Goal: Communication & Community: Answer question/provide support

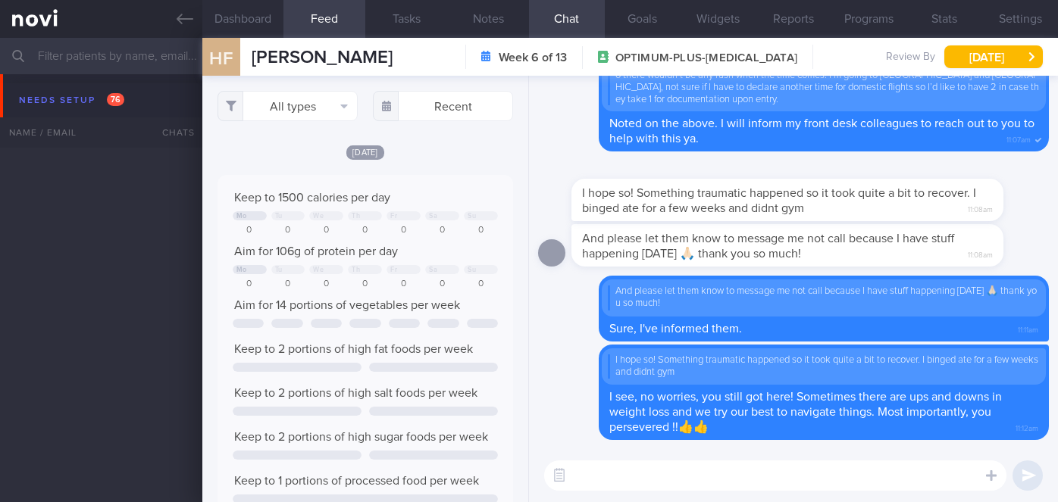
select select "7"
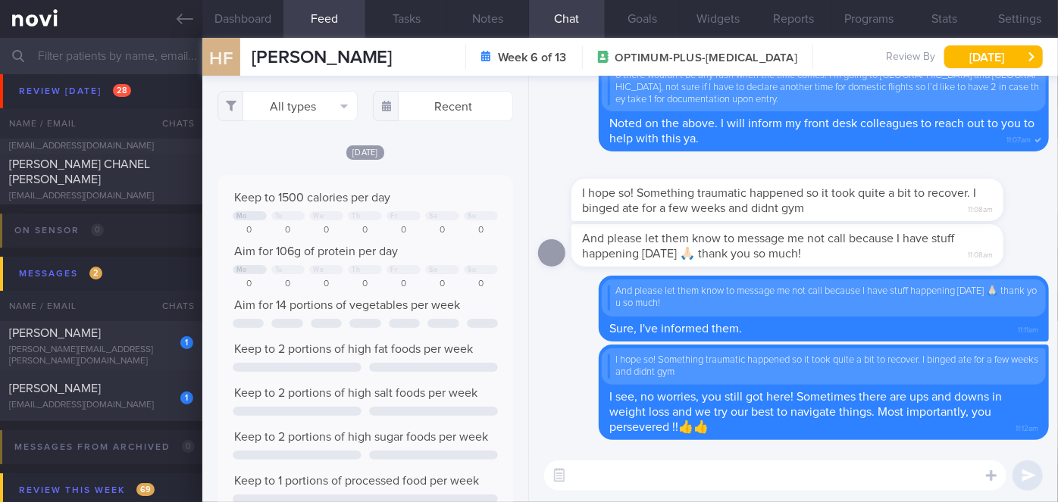
scroll to position [5276, 0]
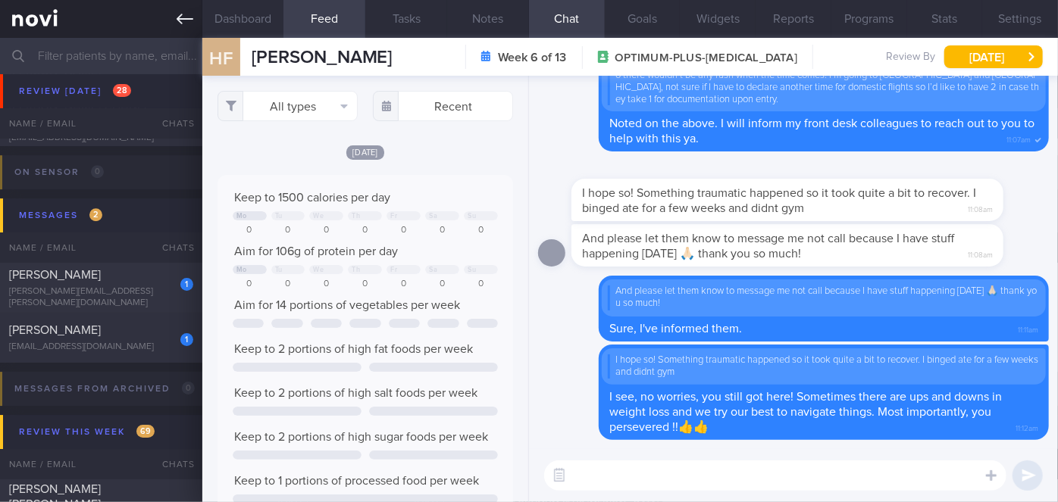
click at [174, 25] on link at bounding box center [101, 19] width 202 height 38
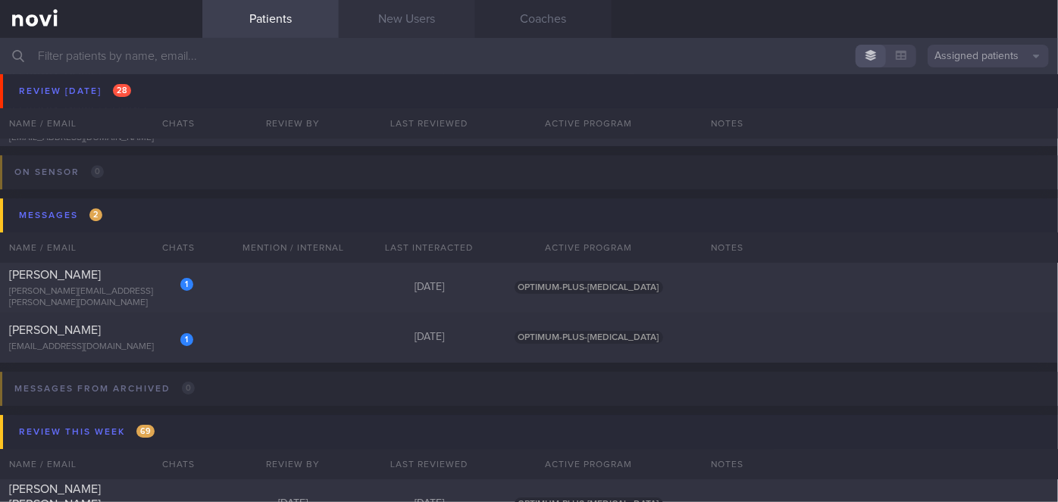
click at [412, 21] on link "New Users" at bounding box center [407, 19] width 136 height 38
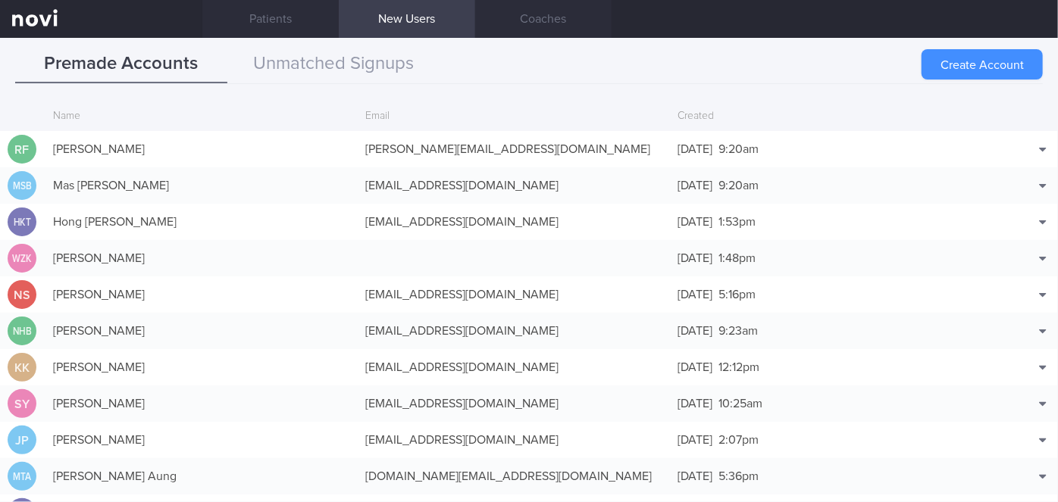
click at [1007, 70] on button "Create Account" at bounding box center [981, 64] width 121 height 30
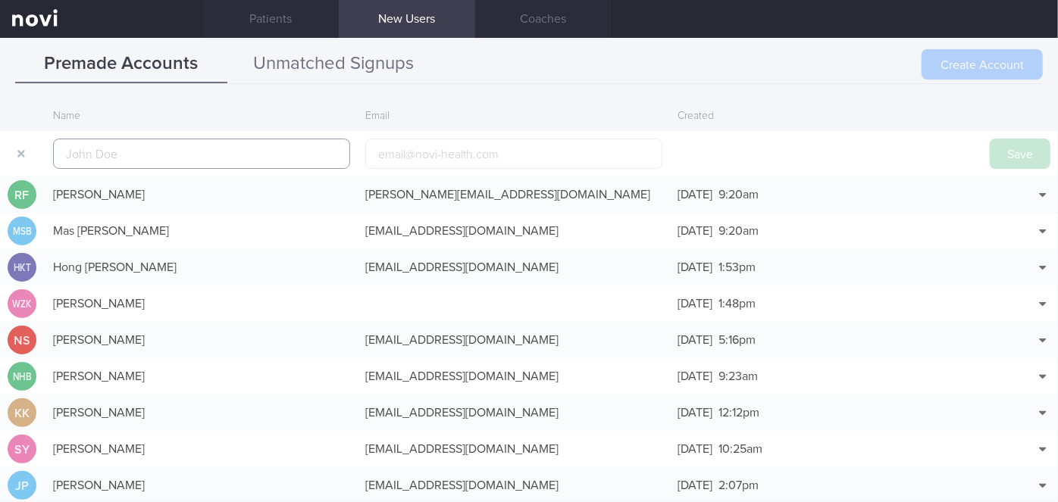
scroll to position [36, 0]
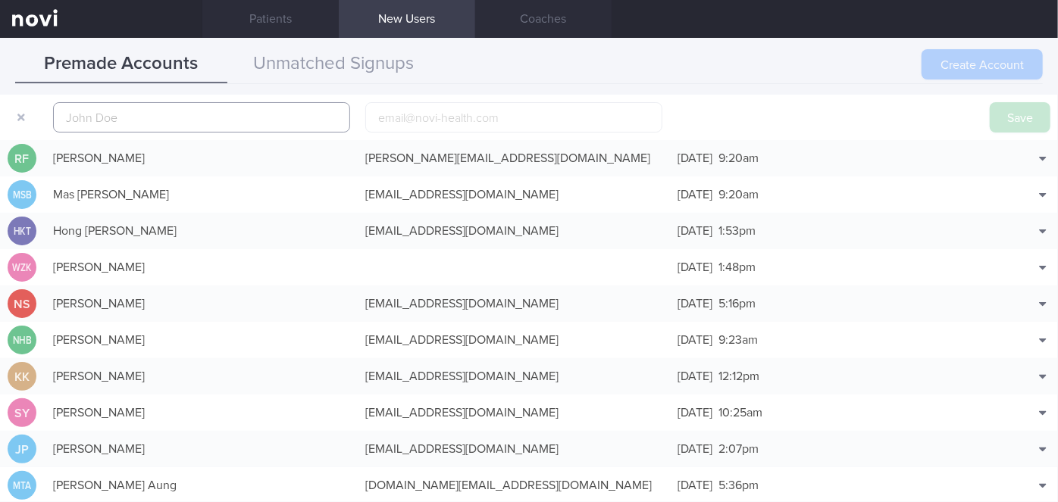
click at [201, 124] on input "text" at bounding box center [201, 117] width 297 height 30
paste input "[PERSON_NAME] [PERSON_NAME]"
type input "[PERSON_NAME] [PERSON_NAME]"
click at [394, 115] on input "email" at bounding box center [513, 117] width 297 height 30
paste input "[EMAIL_ADDRESS][DOMAIN_NAME]"
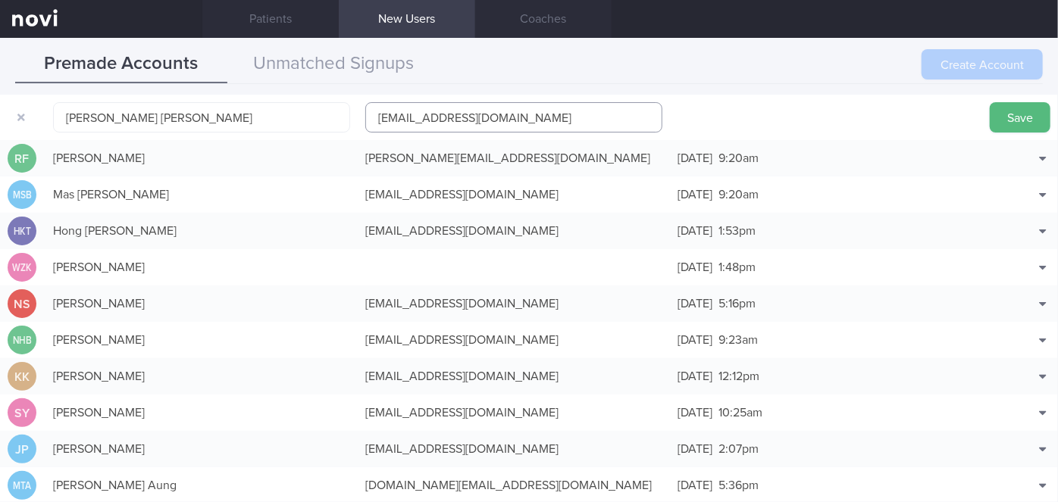
click at [418, 114] on input "[EMAIL_ADDRESS][DOMAIN_NAME]" at bounding box center [513, 117] width 297 height 30
type input "[EMAIL_ADDRESS][DOMAIN_NAME]"
click at [1022, 117] on button "Save" at bounding box center [1020, 117] width 61 height 30
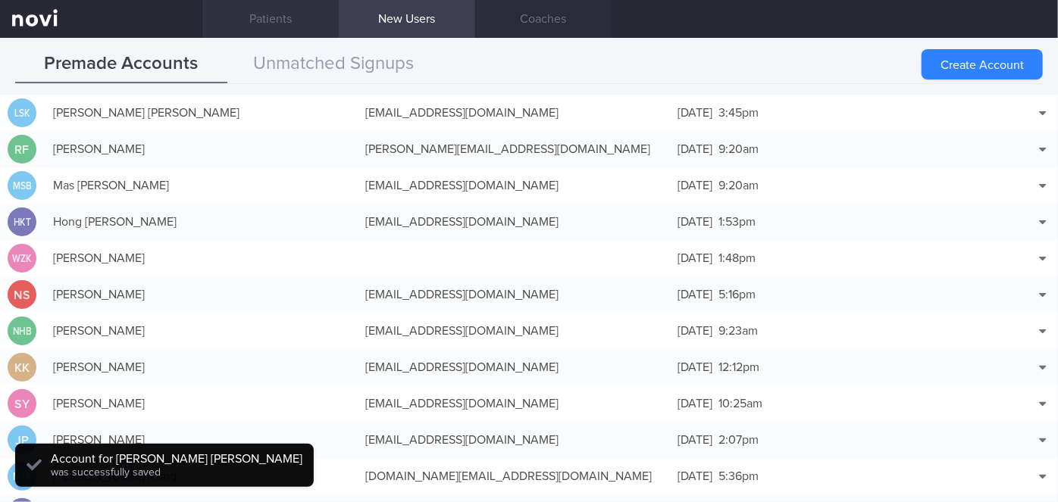
click at [291, 19] on link "Patients" at bounding box center [270, 19] width 136 height 38
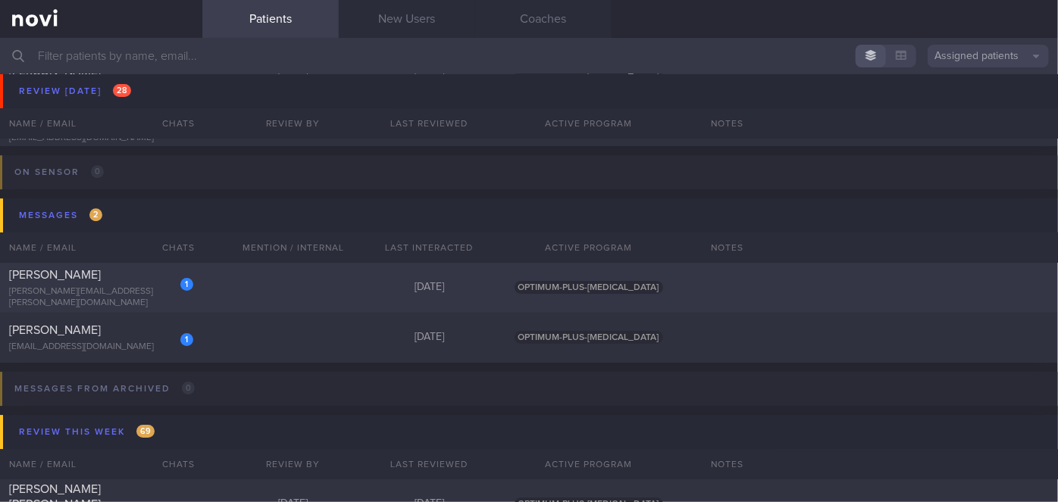
click at [141, 287] on div "1 [PERSON_NAME] [PERSON_NAME][EMAIL_ADDRESS][PERSON_NAME][DOMAIN_NAME]" at bounding box center [101, 288] width 202 height 42
select select "7"
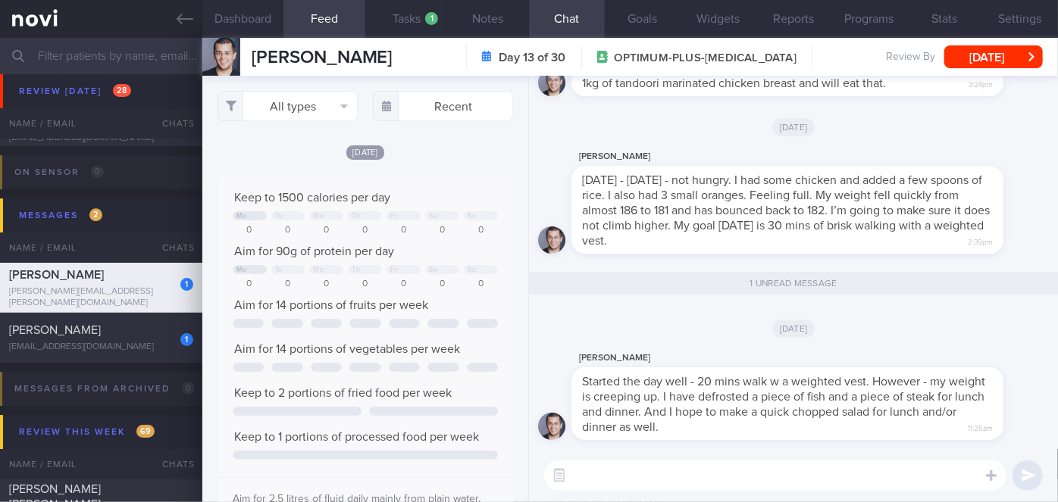
scroll to position [65, 265]
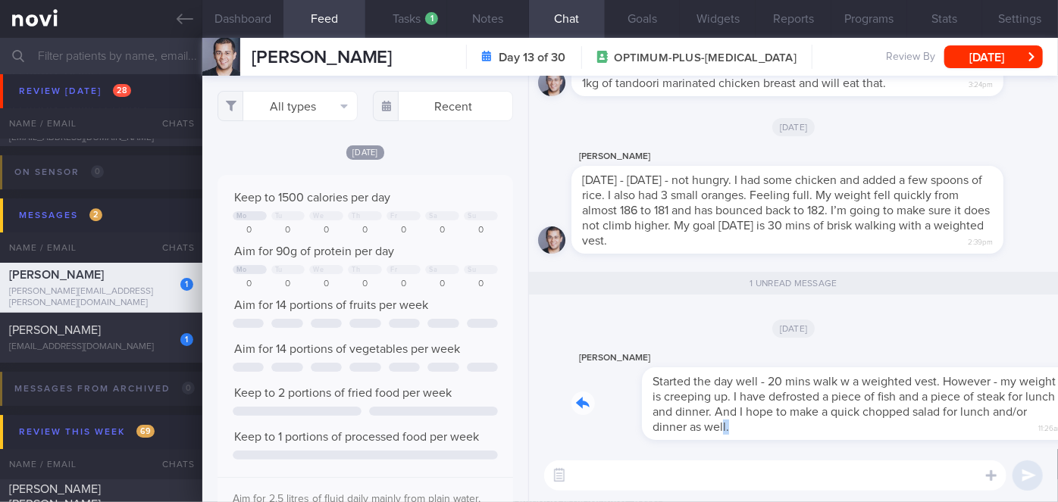
drag, startPoint x: 691, startPoint y: 439, endPoint x: 862, endPoint y: 423, distance: 171.2
click at [862, 423] on div "[PERSON_NAME] Started the day well - 20 mins walk w a weighted vest. However - …" at bounding box center [809, 394] width 477 height 91
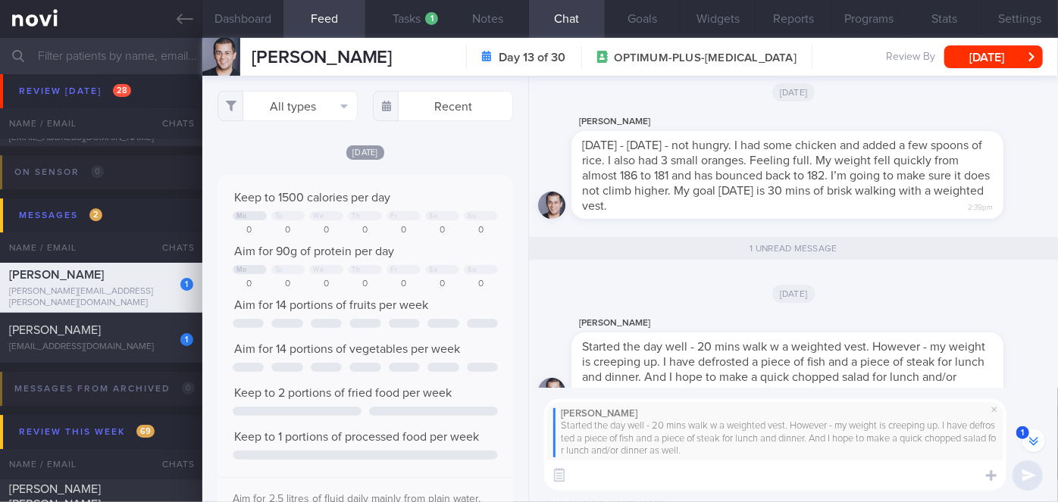
type textarea "F"
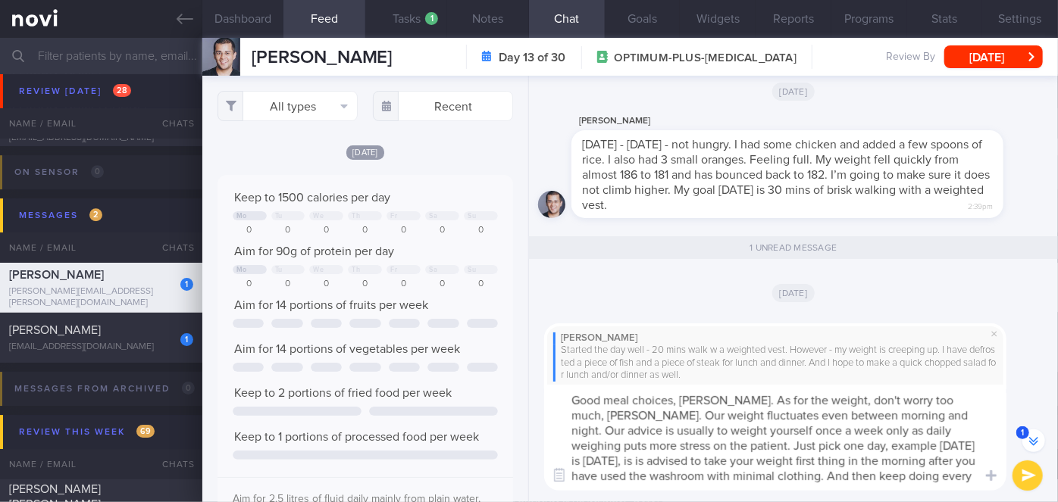
scroll to position [-117, 0]
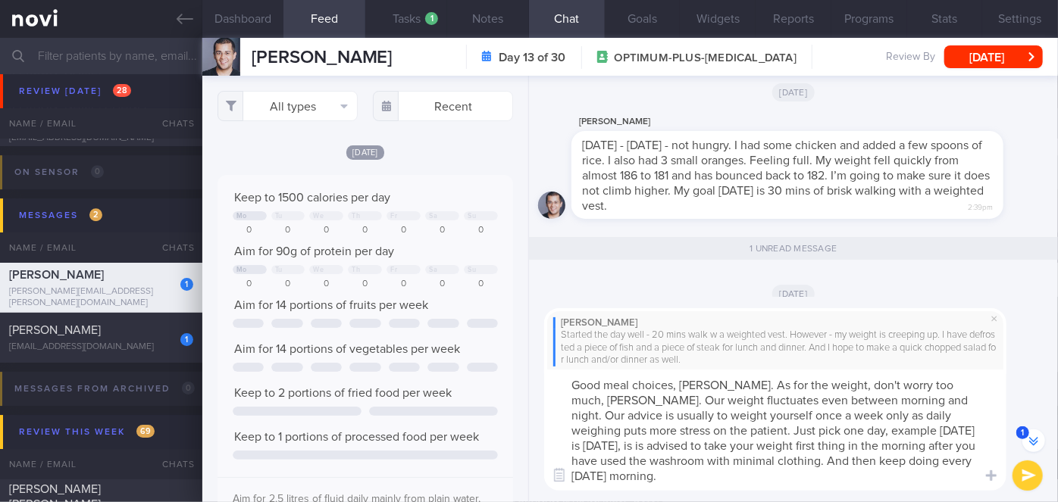
click at [661, 417] on textarea "Good meal choices, [PERSON_NAME]. As for the weight, don't worry too much, [PER…" at bounding box center [775, 430] width 462 height 121
click at [686, 430] on textarea "Good meal choices, [PERSON_NAME]. As for the weight, don't worry too much, [PER…" at bounding box center [775, 430] width 462 height 121
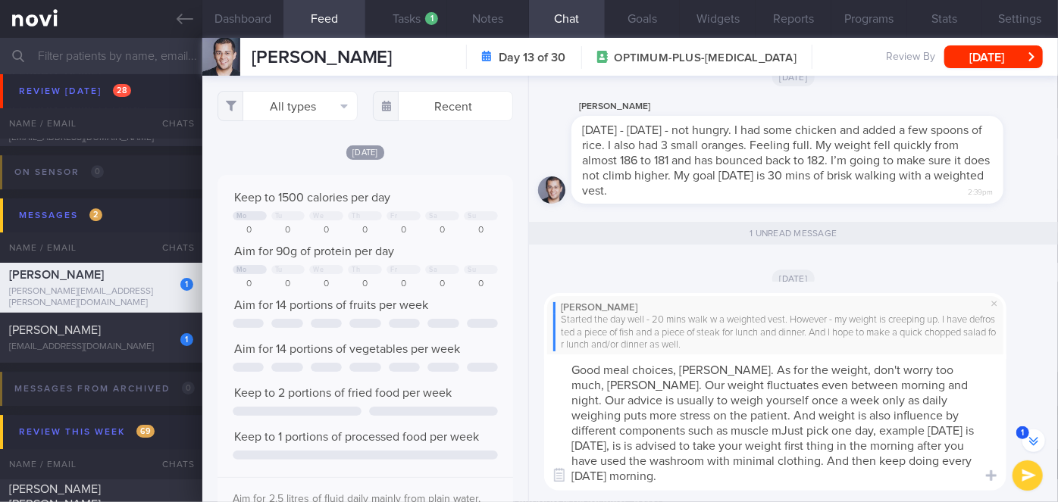
scroll to position [-131, 0]
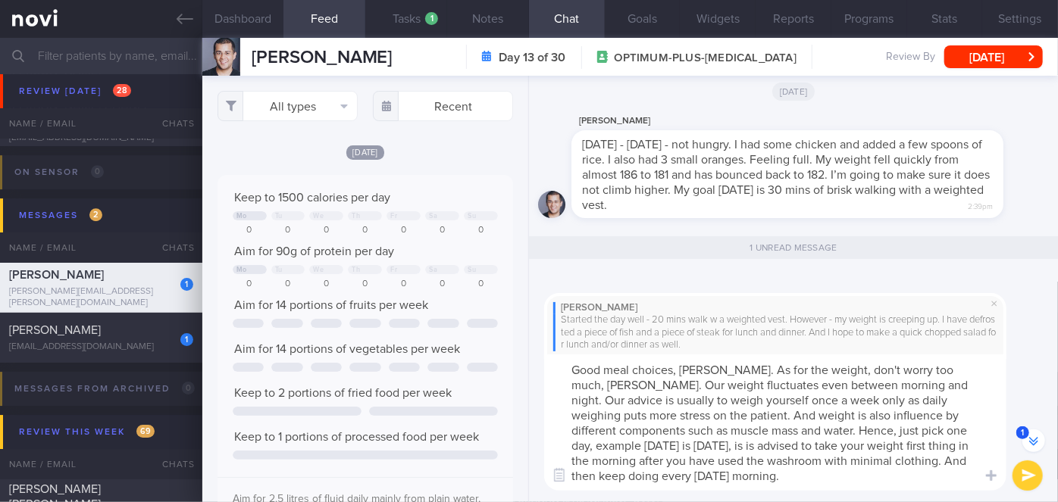
click at [874, 430] on textarea "Good meal choices, [PERSON_NAME]. As for the weight, don't worry too much, [PER…" at bounding box center [775, 423] width 462 height 136
click at [718, 444] on textarea "Good meal choices, [PERSON_NAME]. As for the weight, don't worry too much, [PER…" at bounding box center [775, 423] width 462 height 136
type textarea "Good meal choices, [PERSON_NAME]. As for the weight, don't worry too much, [PER…"
drag, startPoint x: 1010, startPoint y: 479, endPoint x: 1023, endPoint y: 473, distance: 14.2
click at [1011, 479] on div "[PERSON_NAME] Started the day well - 20 mins walk w a weighted vest. However - …" at bounding box center [793, 392] width 529 height 221
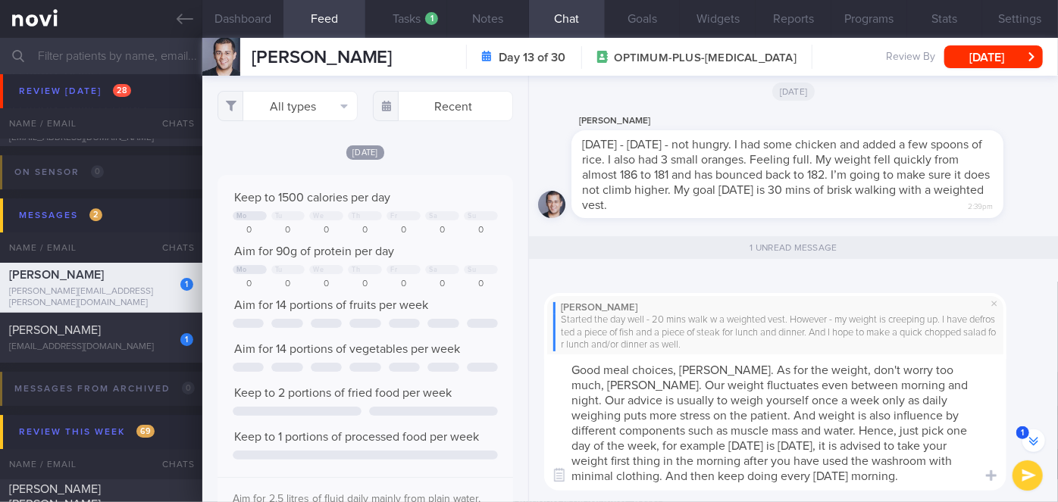
click at [1023, 473] on button "submit" at bounding box center [1027, 476] width 30 height 30
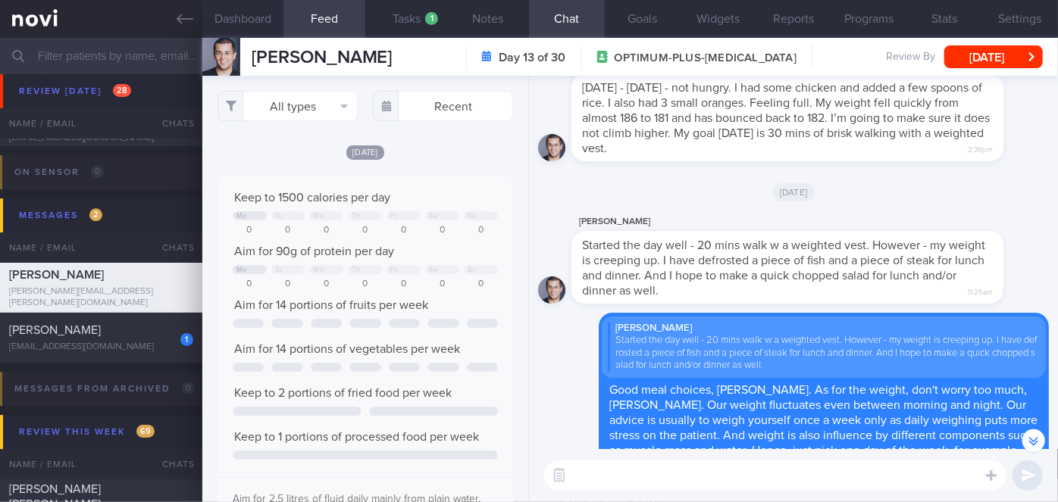
scroll to position [0, 0]
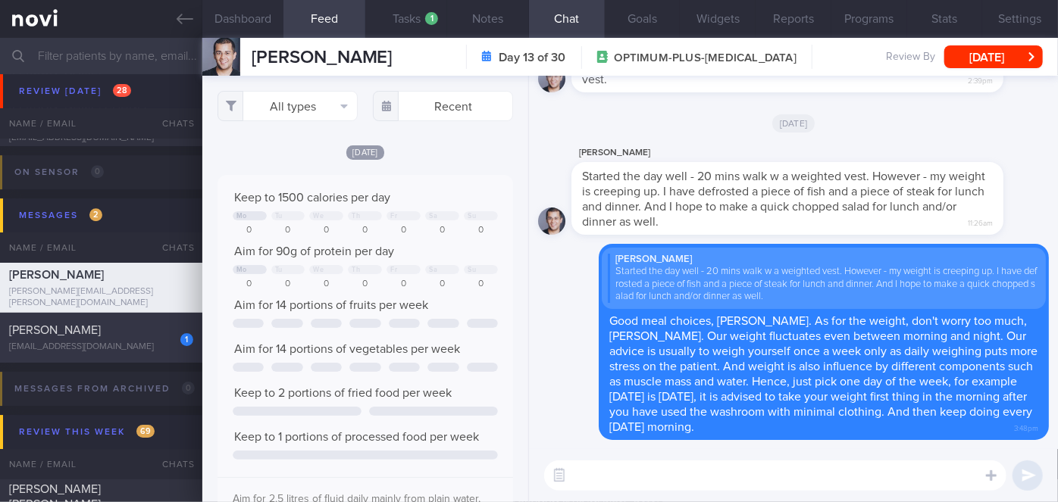
click at [167, 323] on div "1" at bounding box center [176, 334] width 33 height 23
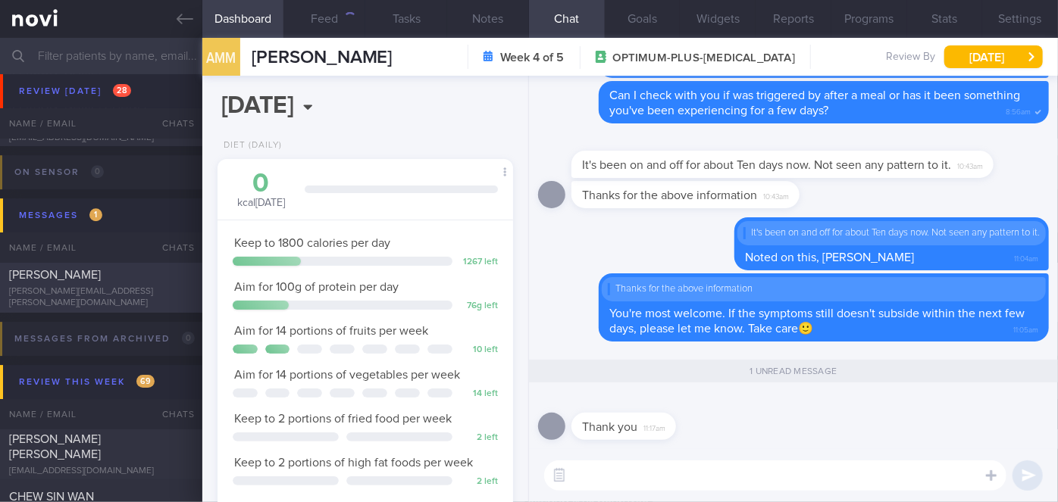
scroll to position [150, 258]
click at [134, 298] on div "[PERSON_NAME][EMAIL_ADDRESS][PERSON_NAME][DOMAIN_NAME]" at bounding box center [101, 297] width 184 height 23
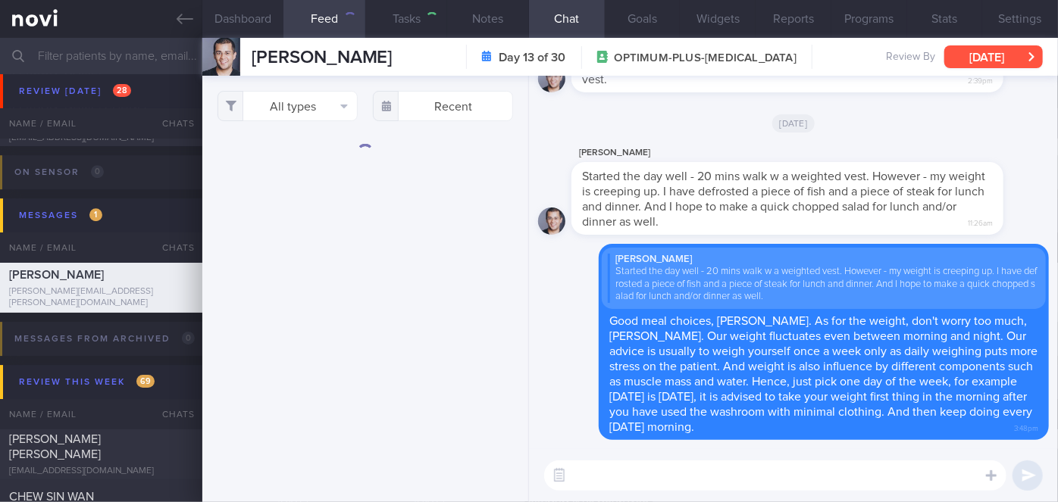
click at [994, 60] on button "[DATE]" at bounding box center [993, 56] width 99 height 23
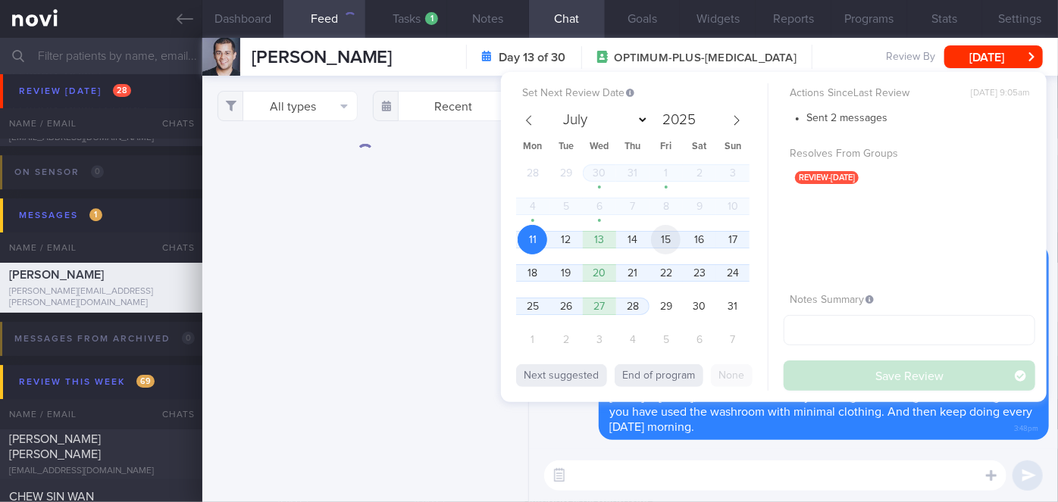
click at [665, 236] on span "15" at bounding box center [666, 240] width 30 height 30
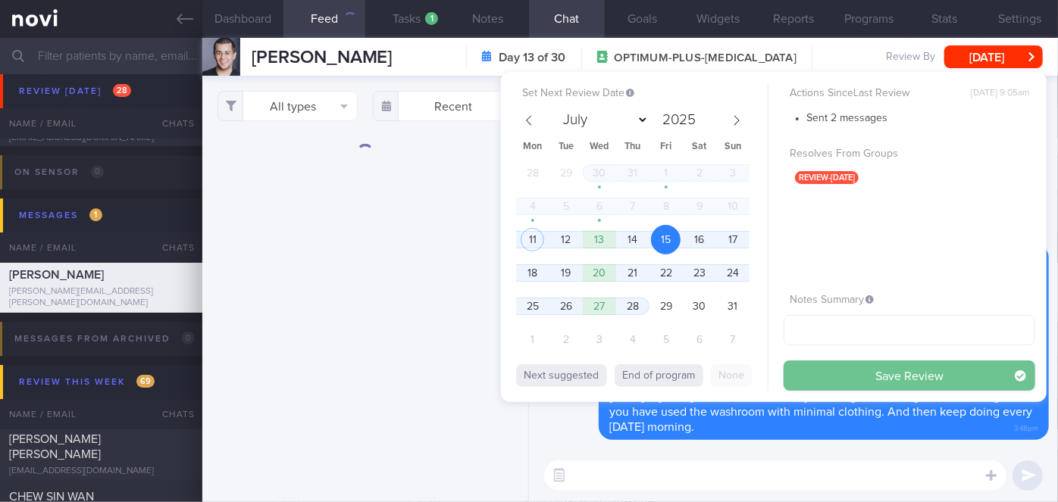
click at [899, 366] on button "Save Review" at bounding box center [910, 376] width 252 height 30
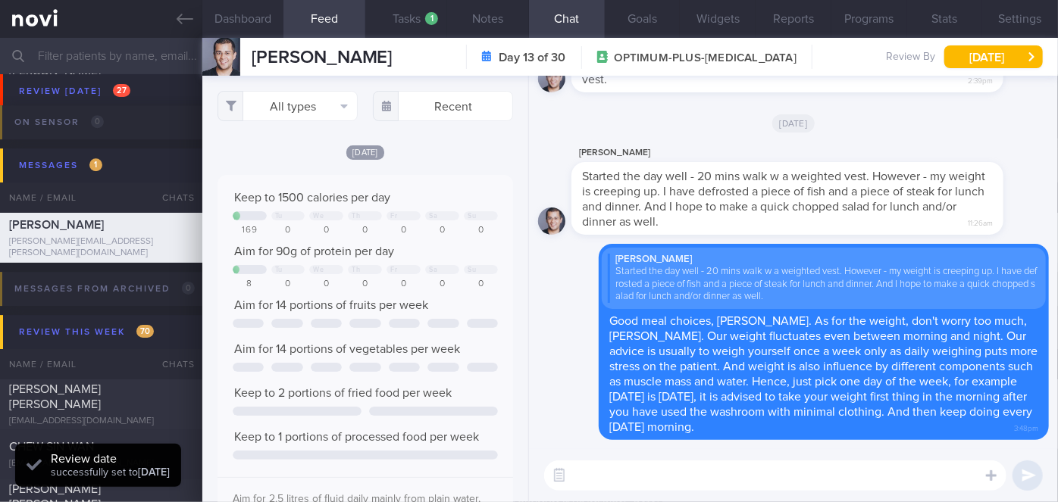
scroll to position [65, 265]
click at [571, 314] on div "Delete [PERSON_NAME] Started the day well - 20 mins walk w a weighted vest. How…" at bounding box center [793, 342] width 511 height 196
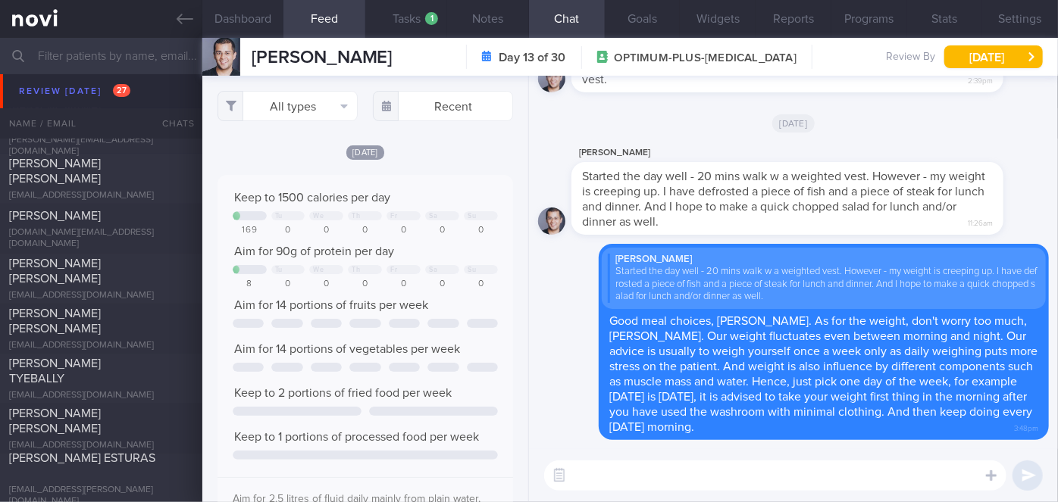
scroll to position [4262, 0]
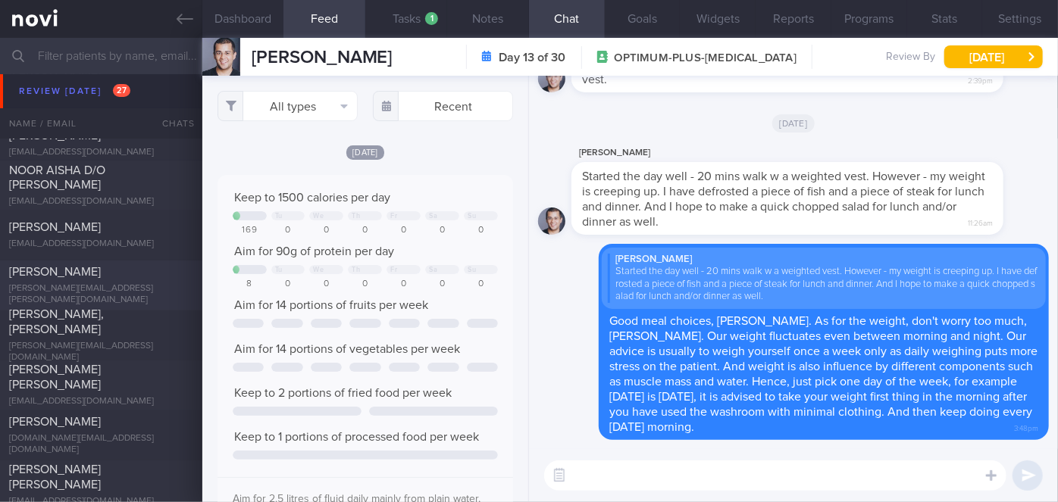
click at [61, 291] on div "[PERSON_NAME][EMAIL_ADDRESS][PERSON_NAME][DOMAIN_NAME]" at bounding box center [101, 295] width 184 height 23
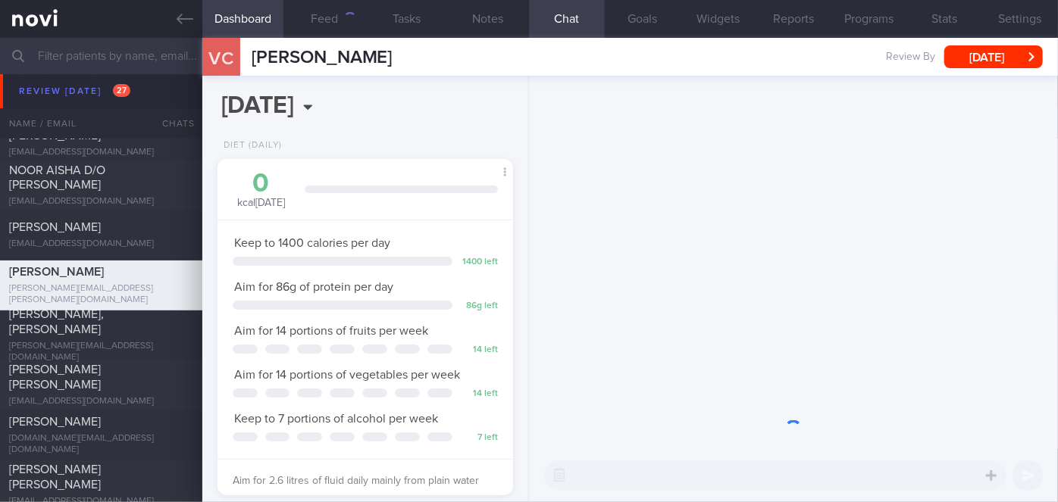
scroll to position [757591, 757483]
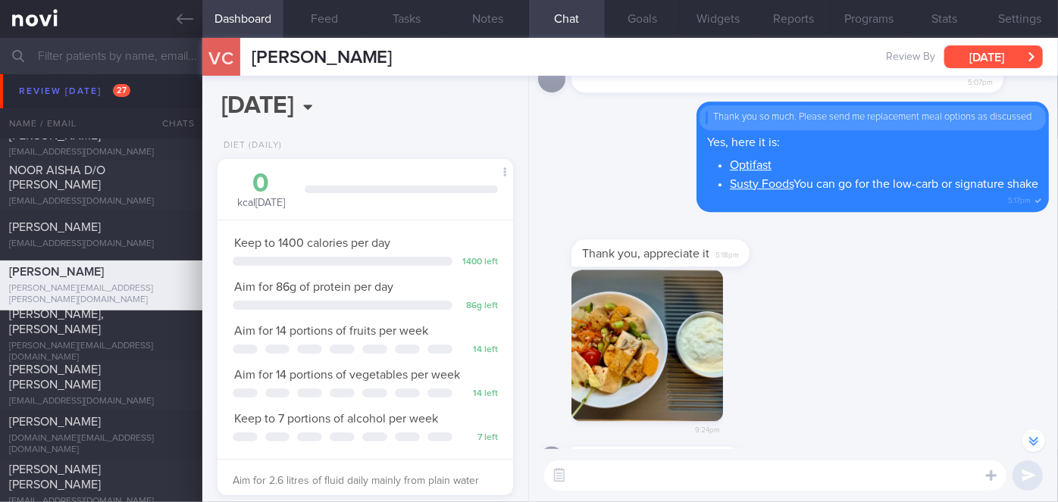
click at [996, 61] on button "[DATE]" at bounding box center [993, 56] width 99 height 23
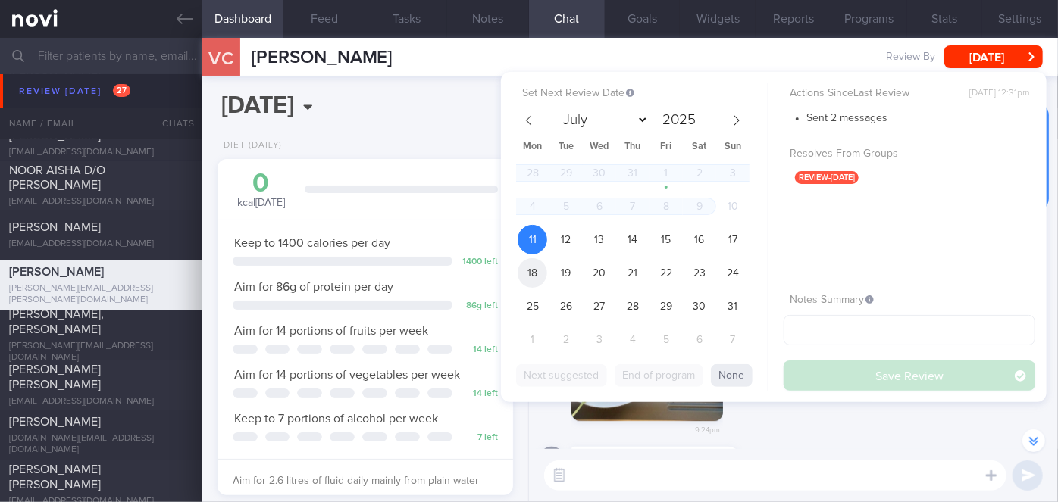
click at [535, 267] on span "18" at bounding box center [533, 273] width 30 height 30
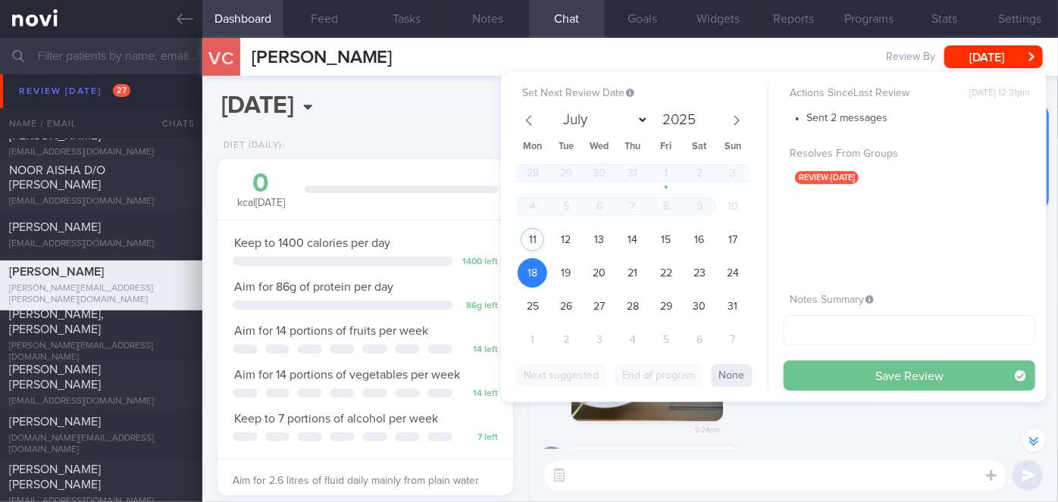
click at [957, 373] on button "Save Review" at bounding box center [910, 376] width 252 height 30
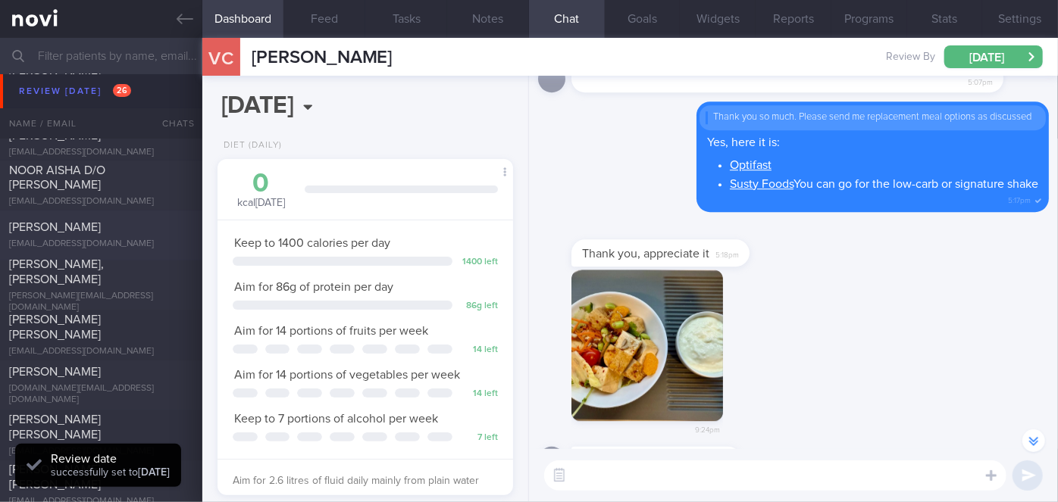
click at [55, 222] on span "[PERSON_NAME]" at bounding box center [55, 228] width 92 height 12
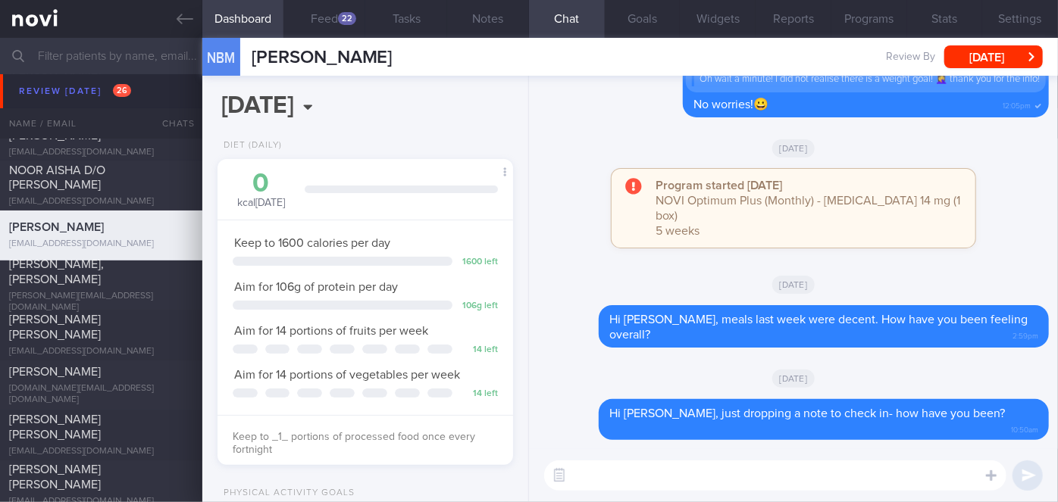
click at [627, 460] on div "​ ​" at bounding box center [793, 475] width 529 height 53
click at [624, 468] on textarea at bounding box center [775, 476] width 462 height 30
paste textarea "Hi [Patient's Name], We noticed your Optimum Plus programme has ended, and ther…"
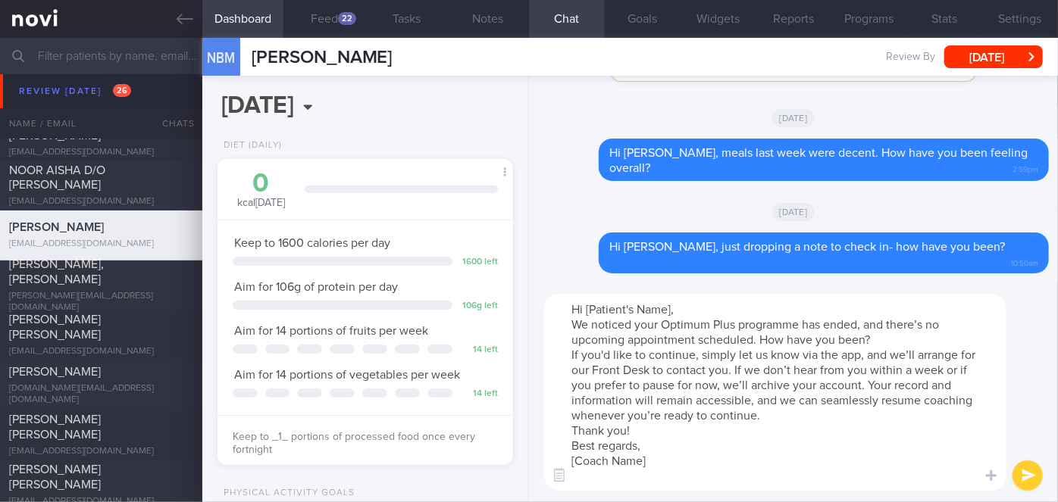
drag, startPoint x: 671, startPoint y: 305, endPoint x: 585, endPoint y: 302, distance: 85.7
click at [585, 302] on textarea "Hi [Patient's Name], We noticed your Optimum Plus programme has ended, and ther…" at bounding box center [775, 392] width 462 height 197
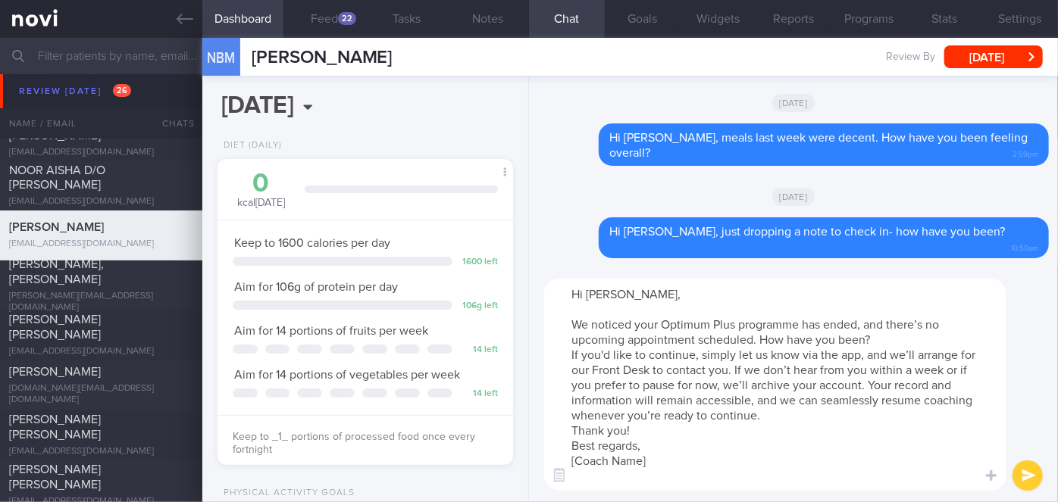
click at [887, 339] on textarea "Hi [PERSON_NAME], We noticed your Optimum Plus programme has ended, and there’s…" at bounding box center [775, 385] width 462 height 212
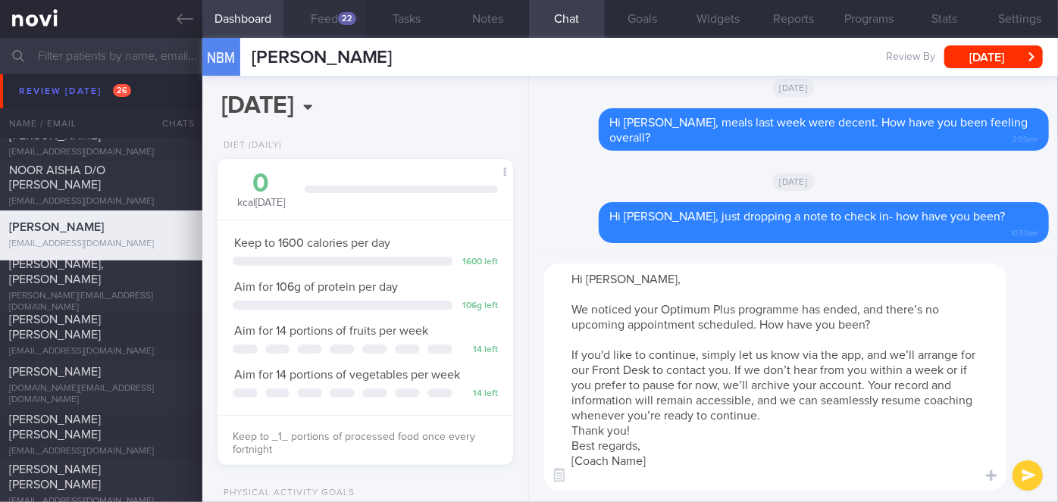
click at [349, 19] on div "22" at bounding box center [347, 18] width 18 height 13
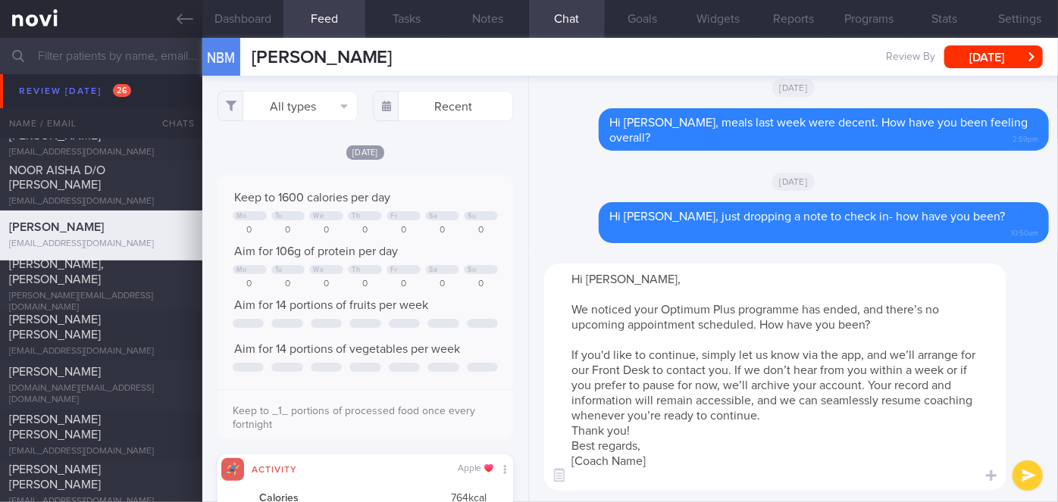
scroll to position [65, 265]
click at [767, 417] on textarea "Hi [PERSON_NAME], We noticed your Optimum Plus programme has ended, and there’s…" at bounding box center [775, 377] width 462 height 227
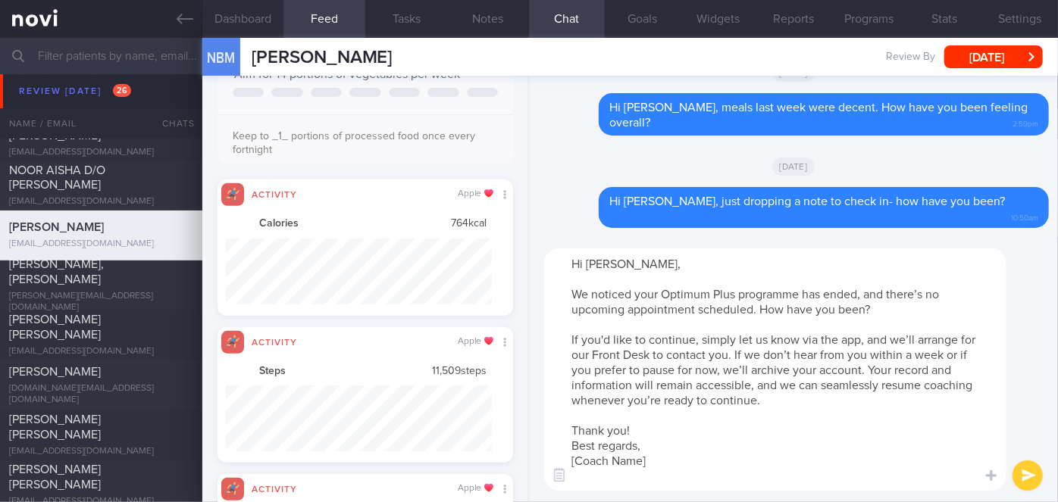
drag, startPoint x: 652, startPoint y: 464, endPoint x: 582, endPoint y: 464, distance: 70.5
click at [582, 464] on textarea "Hi [PERSON_NAME], We noticed your Optimum Plus programme has ended, and there’s…" at bounding box center [775, 370] width 462 height 242
type textarea "Hi [PERSON_NAME], We noticed your Optimum Plus programme has ended, and there’s…"
click at [1014, 26] on button "Settings" at bounding box center [1020, 19] width 76 height 38
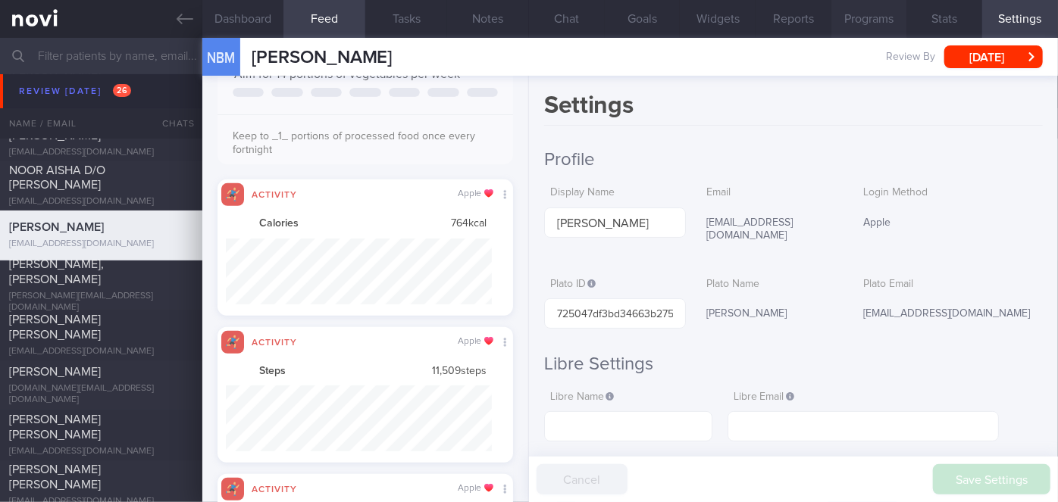
click at [868, 25] on button "Programs" at bounding box center [869, 19] width 76 height 38
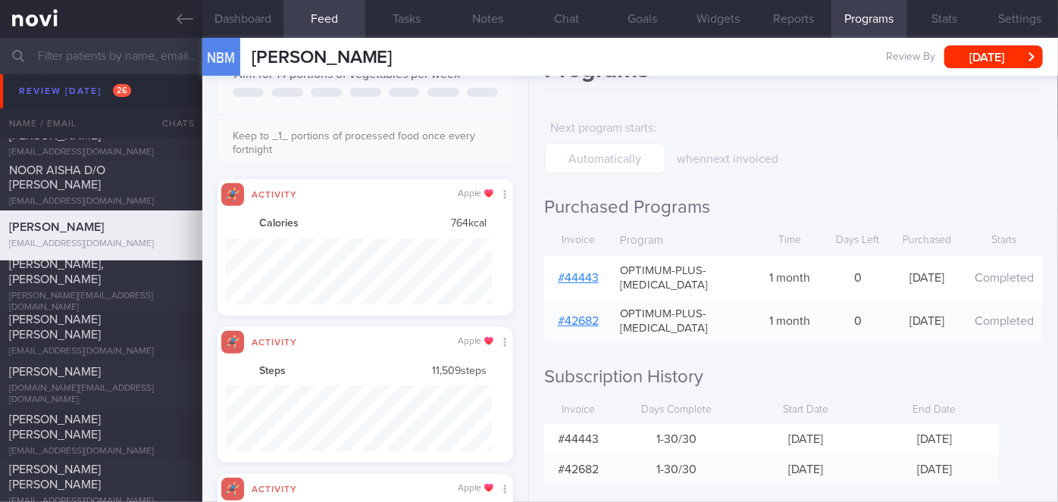
scroll to position [55, 0]
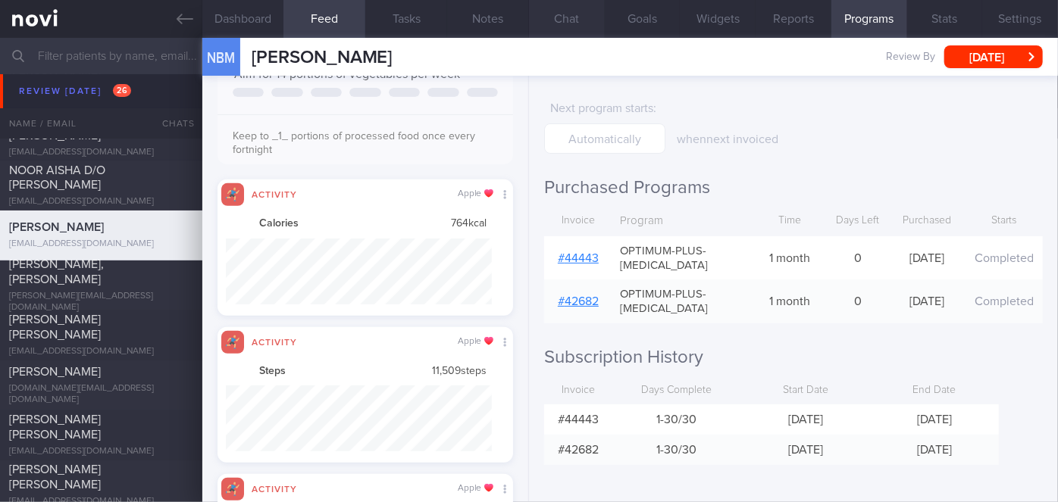
click at [576, 14] on button "Chat" at bounding box center [567, 19] width 76 height 38
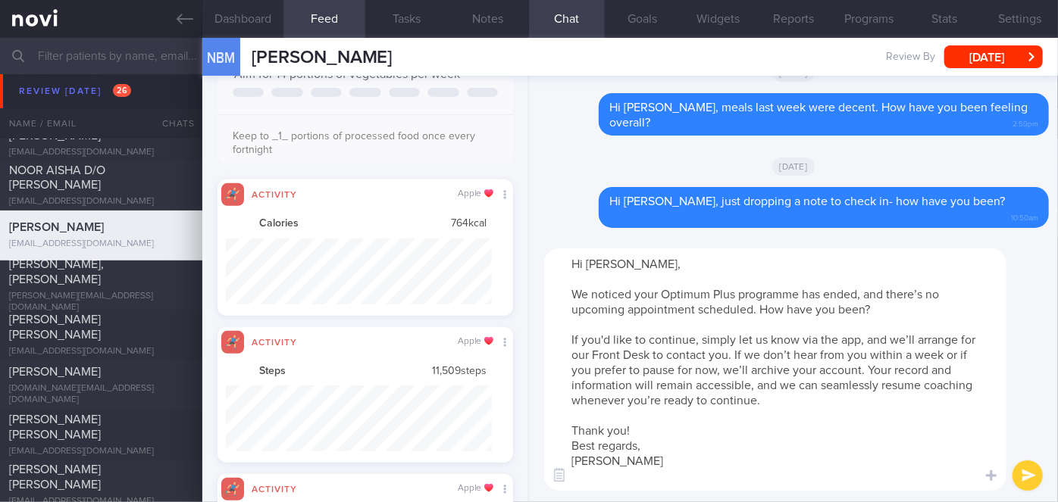
click at [1028, 467] on button "submit" at bounding box center [1027, 476] width 30 height 30
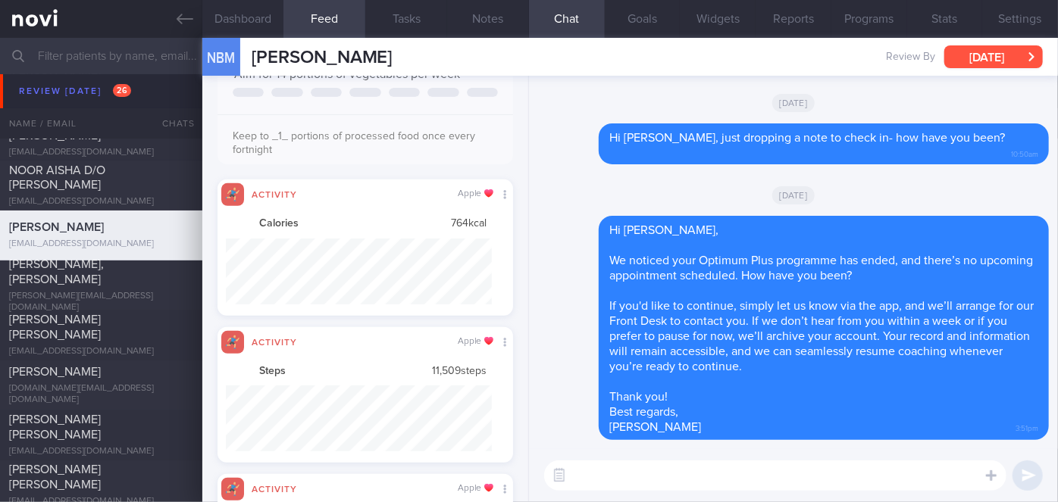
click at [990, 61] on button "[DATE]" at bounding box center [993, 56] width 99 height 23
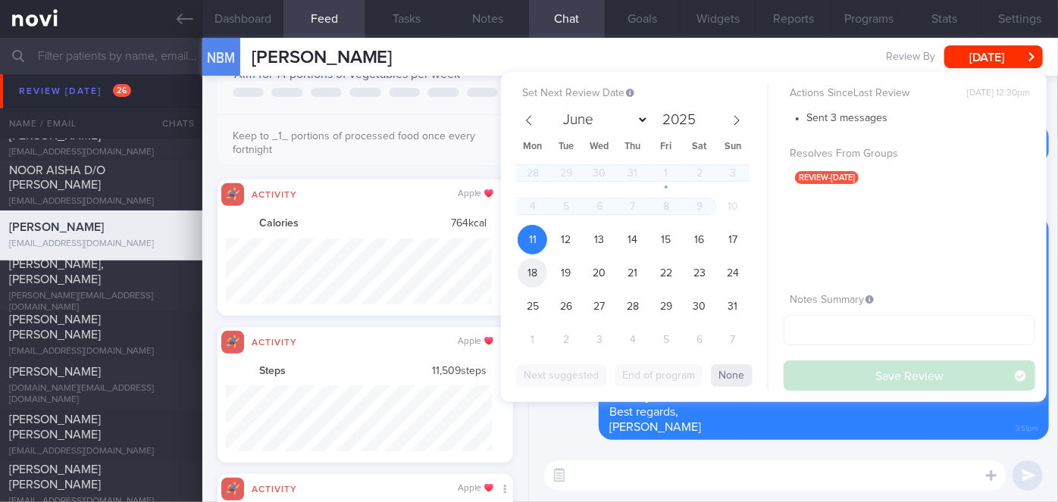
click at [525, 276] on span "18" at bounding box center [533, 273] width 30 height 30
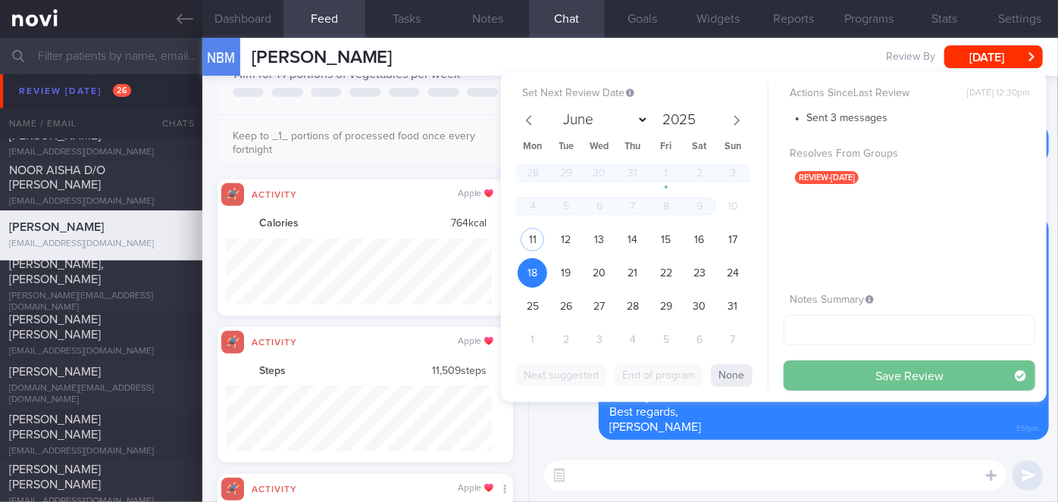
click at [886, 379] on button "Save Review" at bounding box center [910, 376] width 252 height 30
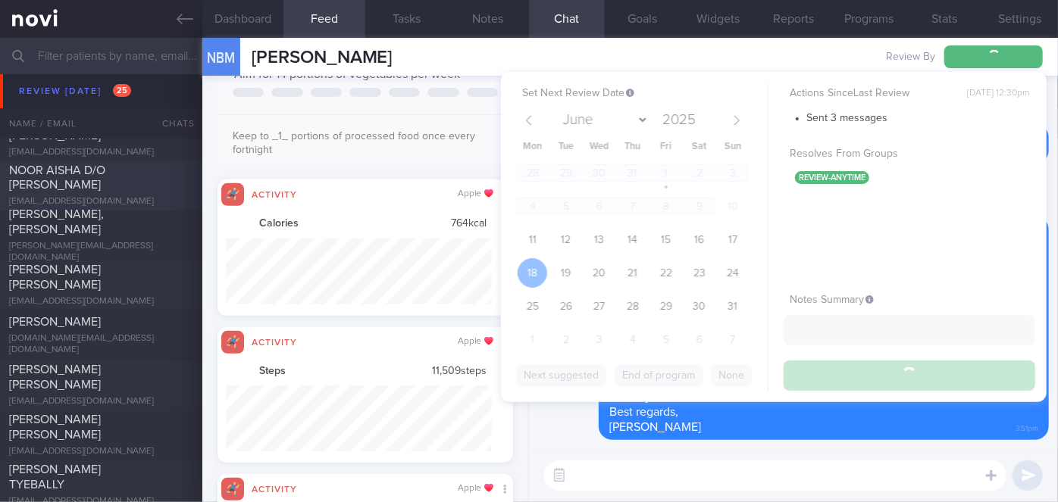
click at [105, 170] on span "NOOR AISHA D/O [PERSON_NAME]" at bounding box center [57, 177] width 96 height 27
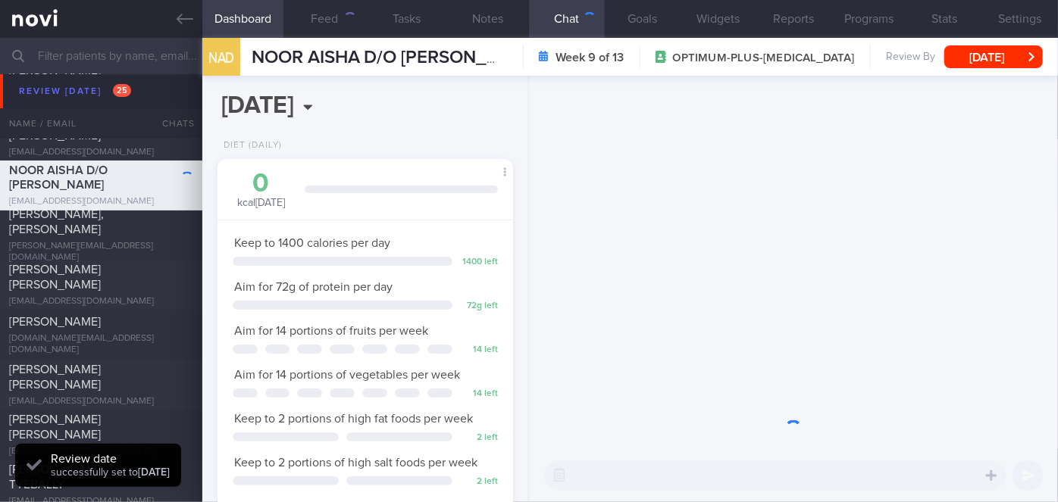
scroll to position [150, 258]
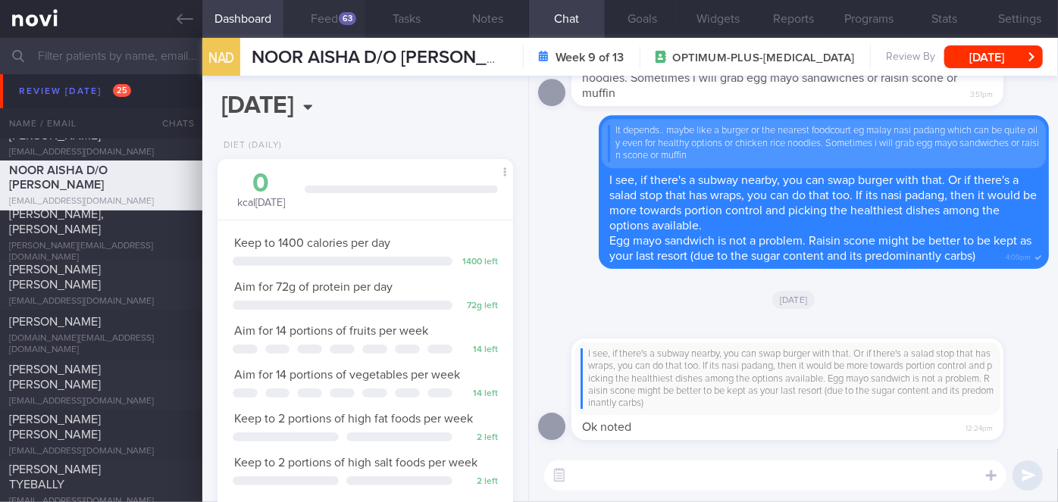
click at [345, 14] on div "63" at bounding box center [347, 18] width 17 height 13
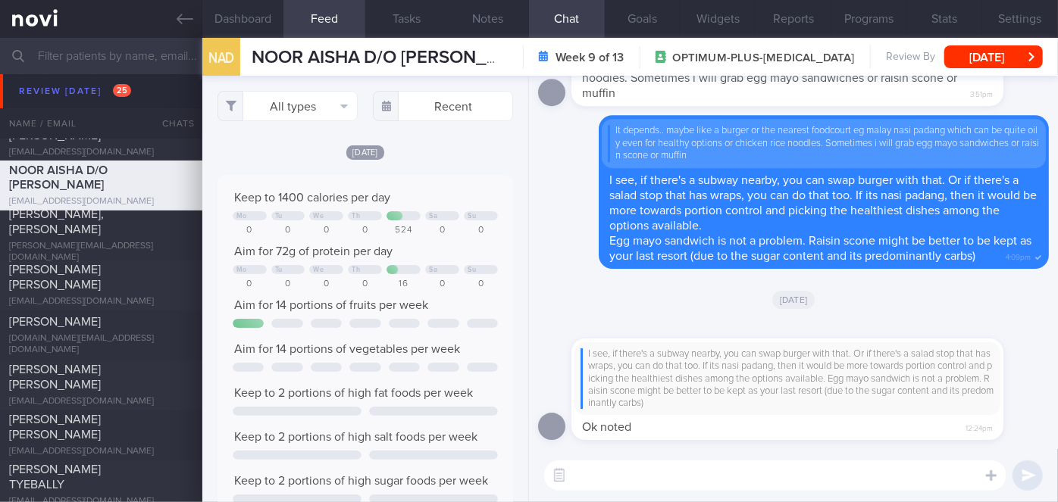
scroll to position [65, 265]
click at [1009, 57] on button "[DATE]" at bounding box center [993, 56] width 99 height 23
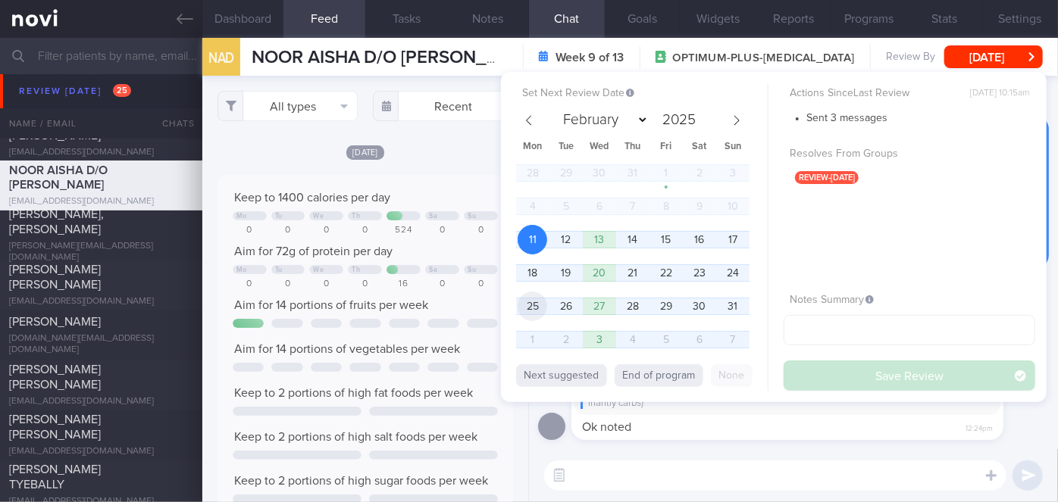
click at [524, 302] on span "25" at bounding box center [533, 307] width 30 height 30
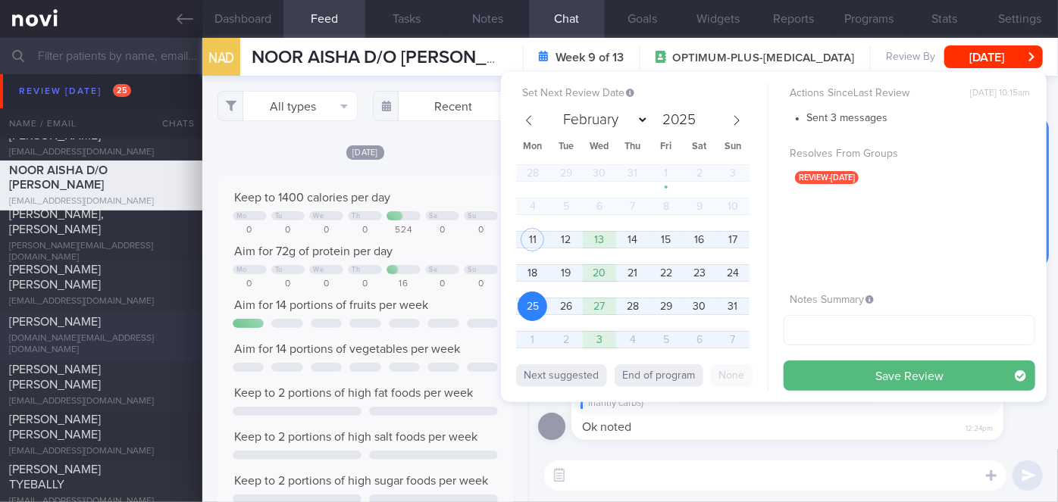
click at [891, 370] on button "Save Review" at bounding box center [910, 376] width 252 height 30
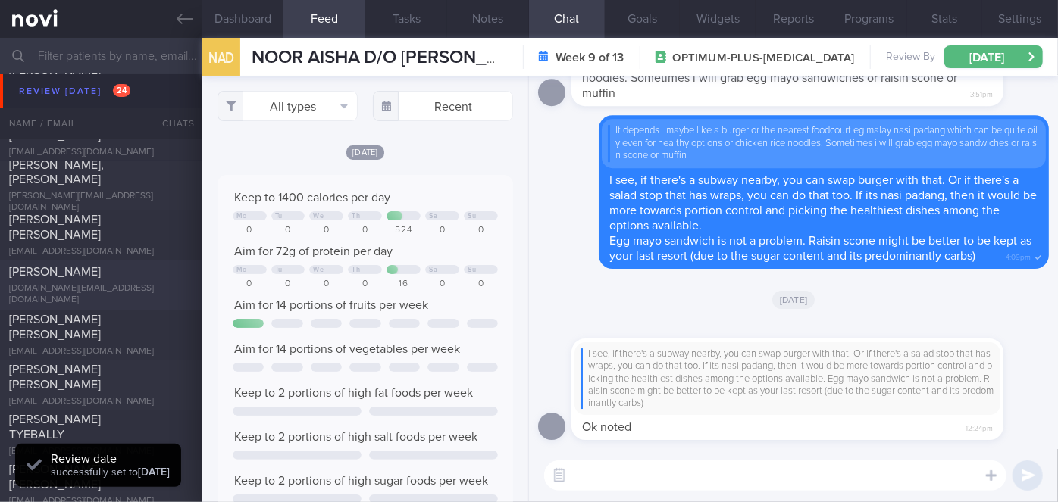
click at [101, 271] on span "[PERSON_NAME]" at bounding box center [55, 273] width 92 height 12
type input "Nil"
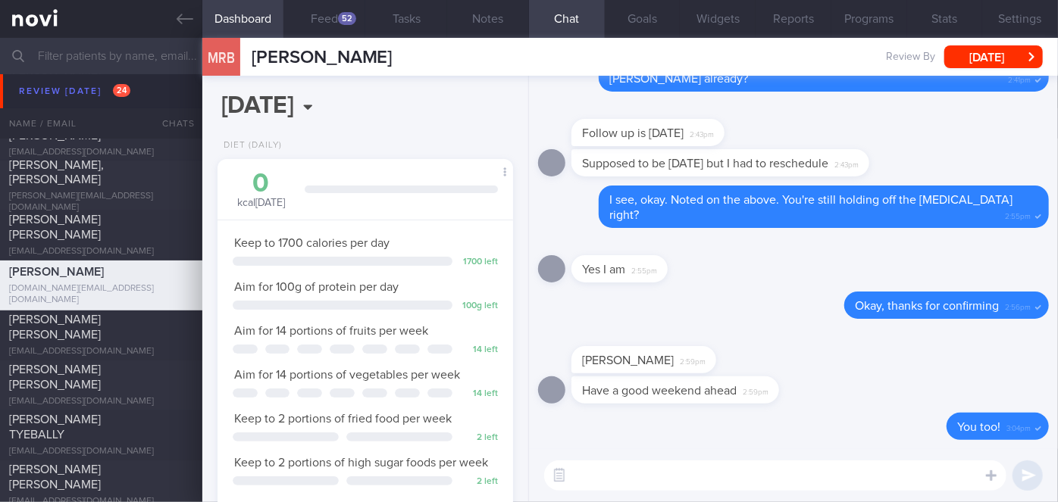
click at [641, 478] on textarea at bounding box center [775, 476] width 462 height 30
click at [333, 24] on button "Feed 52" at bounding box center [324, 19] width 82 height 38
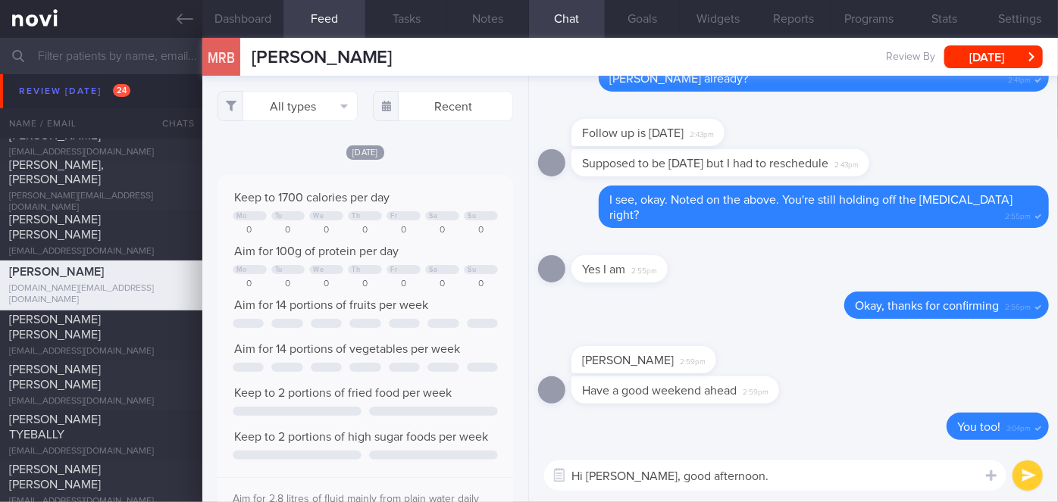
scroll to position [65, 265]
click at [757, 478] on textarea "Hi [PERSON_NAME], good afternoon." at bounding box center [775, 476] width 462 height 30
click at [877, 33] on button "Programs" at bounding box center [869, 19] width 76 height 38
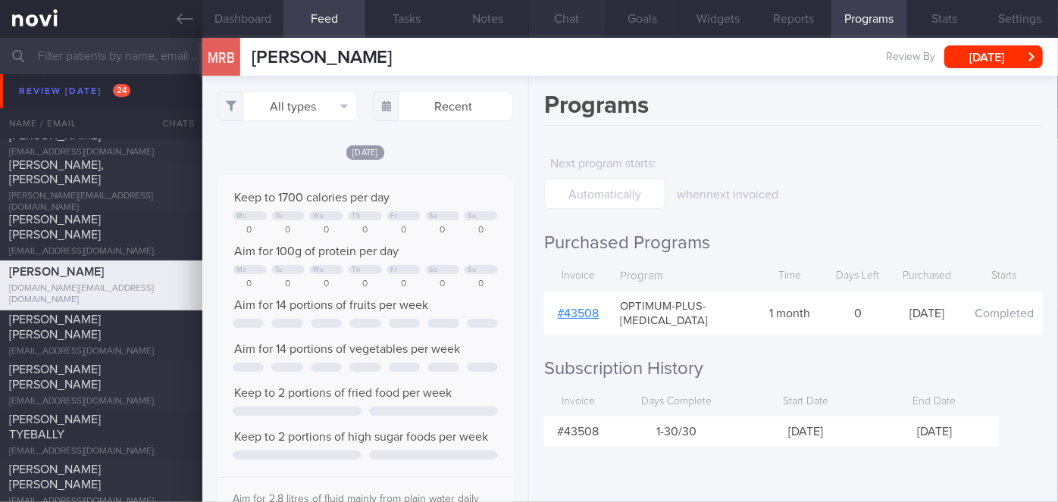
click at [565, 18] on button "Chat" at bounding box center [567, 19] width 76 height 38
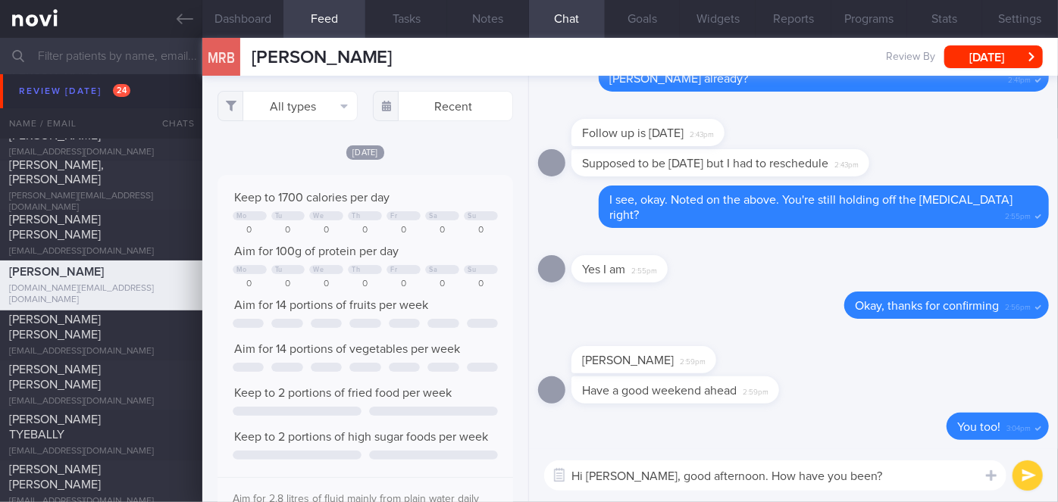
click at [865, 480] on textarea "Hi [PERSON_NAME], good afternoon. How have you been?" at bounding box center [775, 476] width 462 height 30
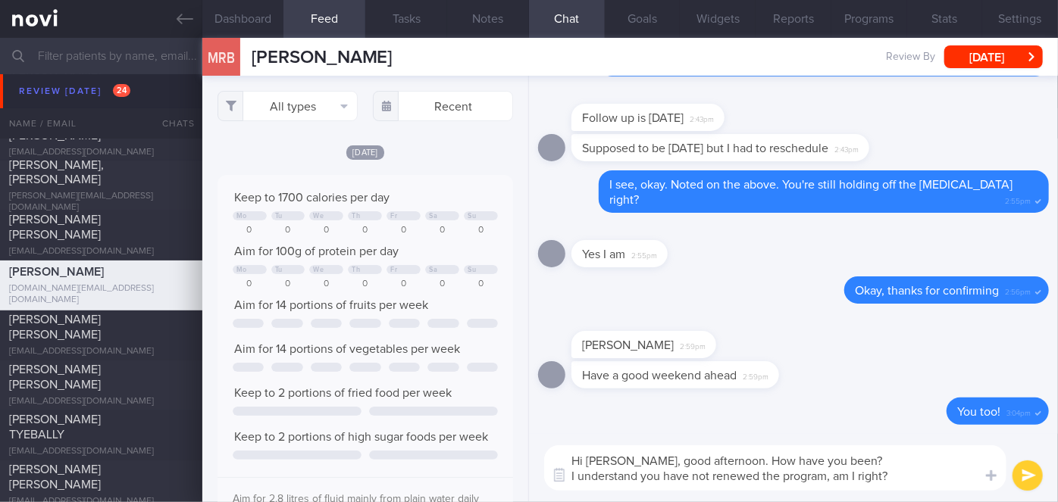
click at [780, 477] on textarea "Hi [PERSON_NAME], good afternoon. How have you been? I understand you have not …" at bounding box center [775, 468] width 462 height 45
click at [577, 477] on textarea "Hi [PERSON_NAME], good afternoon. How have you been? I understand you have not …" at bounding box center [775, 468] width 462 height 45
drag, startPoint x: 909, startPoint y: 477, endPoint x: 568, endPoint y: 481, distance: 341.8
click at [568, 481] on div "Chat Templates Admin [MEDICAL_DATA] Weight Nutrition Physical Activity Infograp…" at bounding box center [793, 468] width 529 height 68
click at [580, 481] on textarea "Hi [PERSON_NAME], good afternoon. How have you been?" at bounding box center [775, 468] width 462 height 45
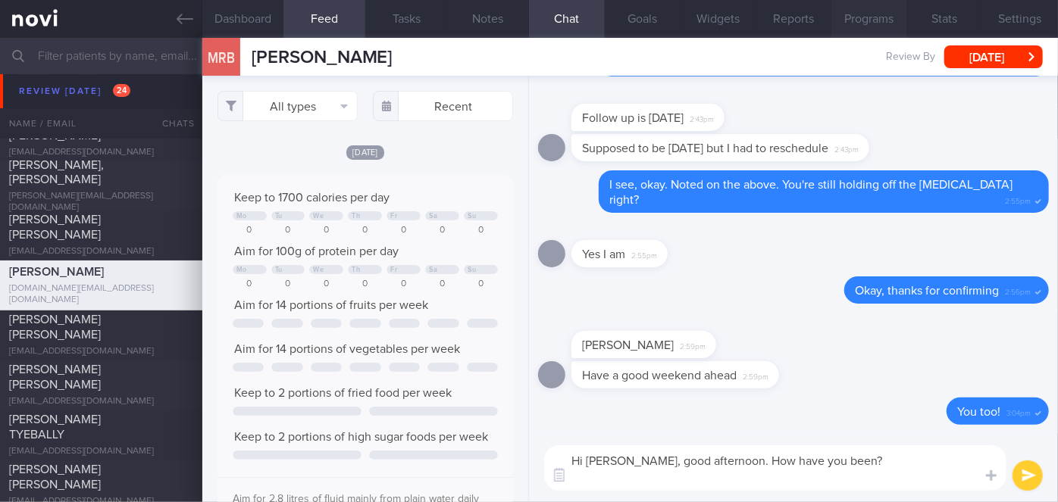
type textarea "Hi [PERSON_NAME], good afternoon. How have you been?"
click at [866, 27] on button "Programs" at bounding box center [869, 19] width 76 height 38
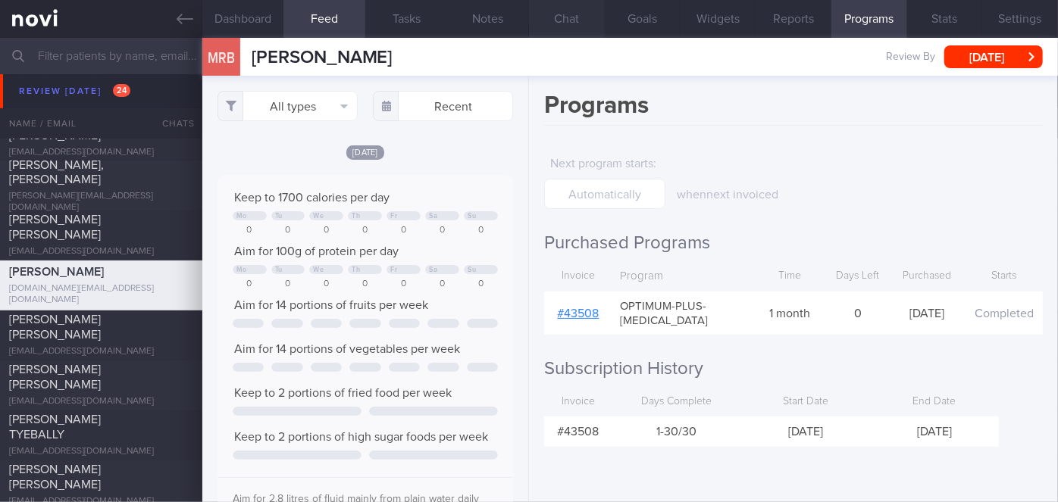
click at [565, 12] on button "Chat" at bounding box center [567, 19] width 76 height 38
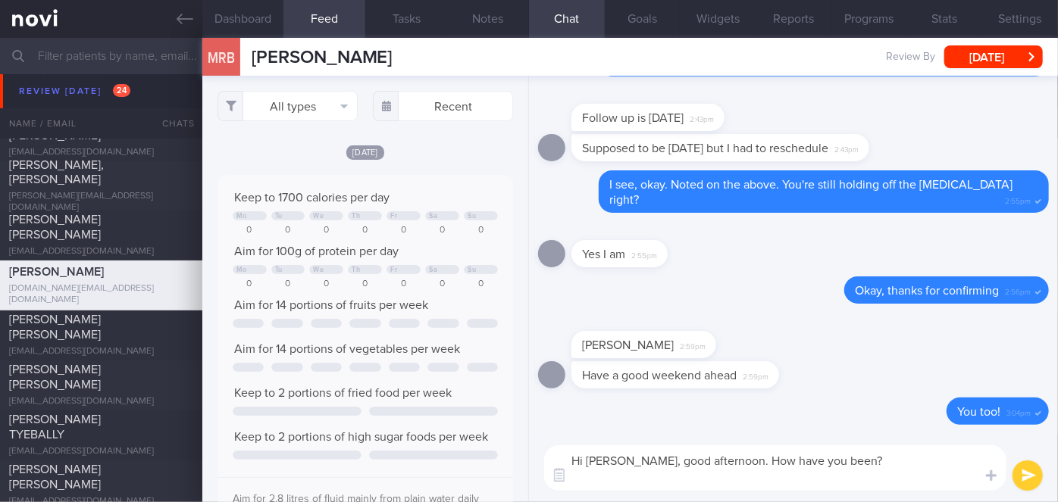
drag, startPoint x: 859, startPoint y: 464, endPoint x: 568, endPoint y: 457, distance: 291.1
click at [568, 457] on textarea "Hi [PERSON_NAME], good afternoon. How have you been?" at bounding box center [775, 468] width 462 height 45
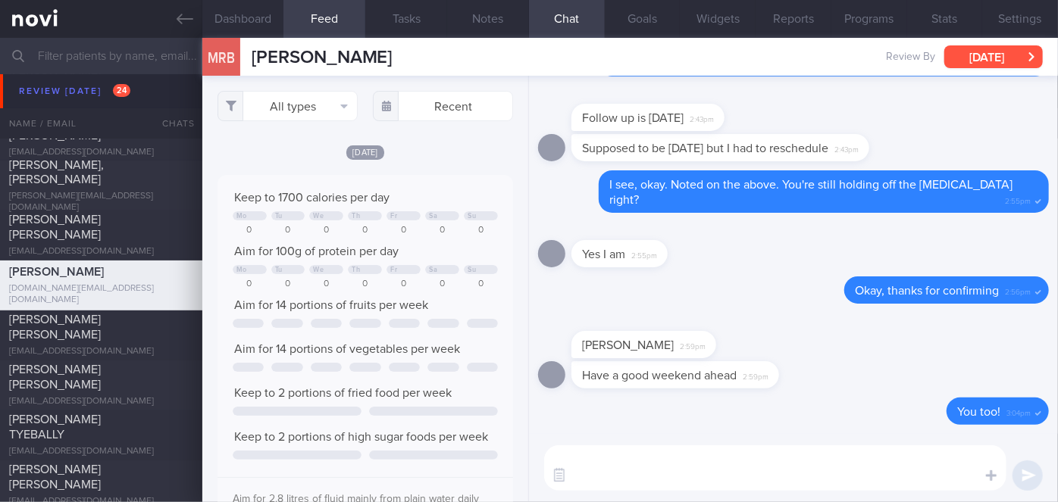
click at [993, 48] on button "[DATE]" at bounding box center [993, 56] width 99 height 23
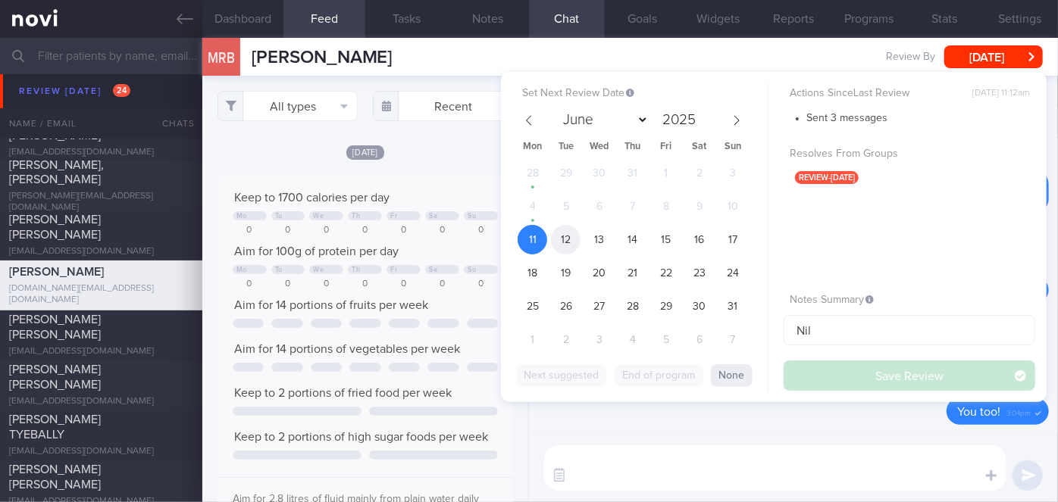
click at [575, 239] on span "12" at bounding box center [566, 240] width 30 height 30
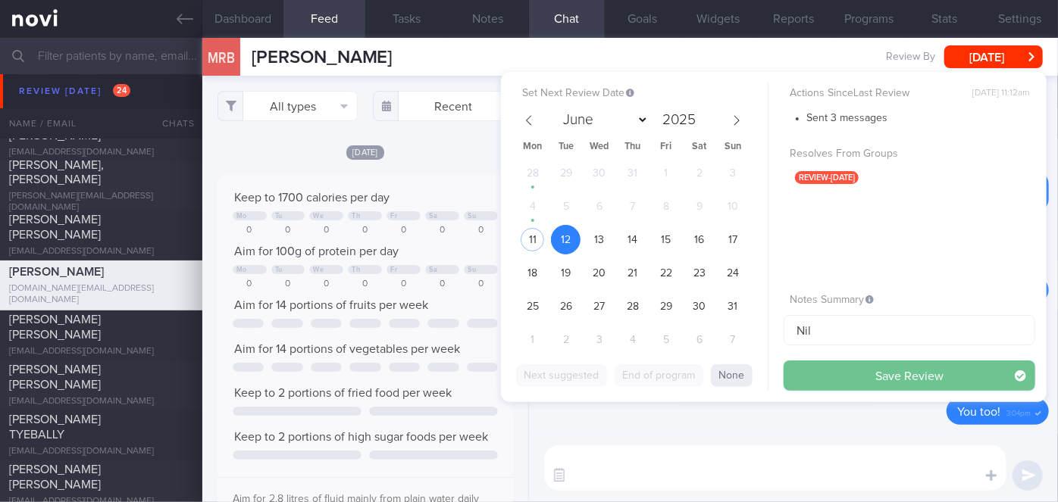
click at [812, 378] on button "Save Review" at bounding box center [910, 376] width 252 height 30
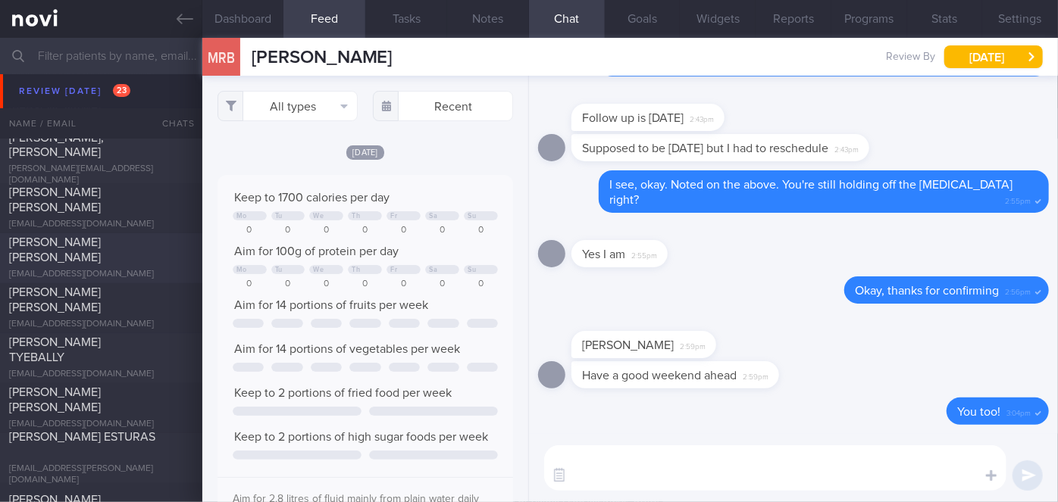
scroll to position [4399, 0]
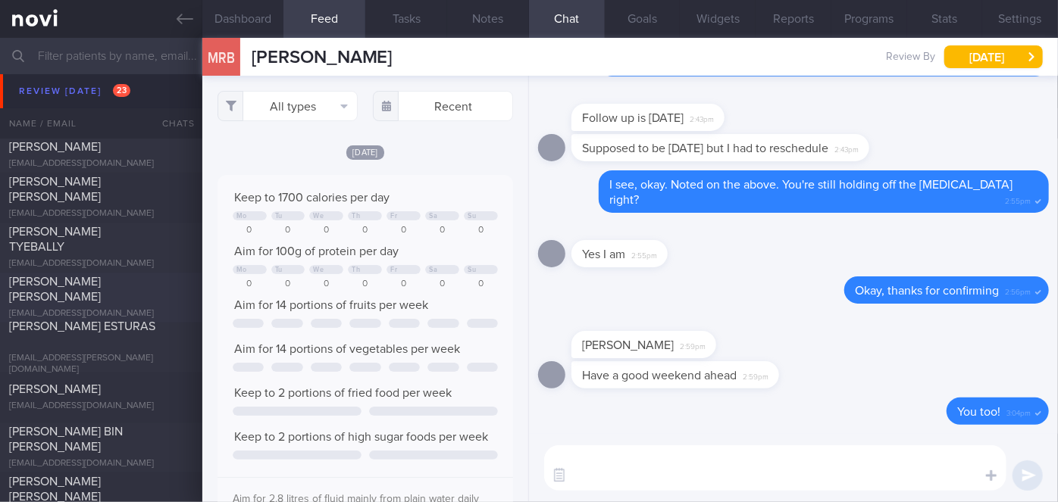
click at [56, 285] on span "[PERSON_NAME] [PERSON_NAME]" at bounding box center [55, 290] width 92 height 27
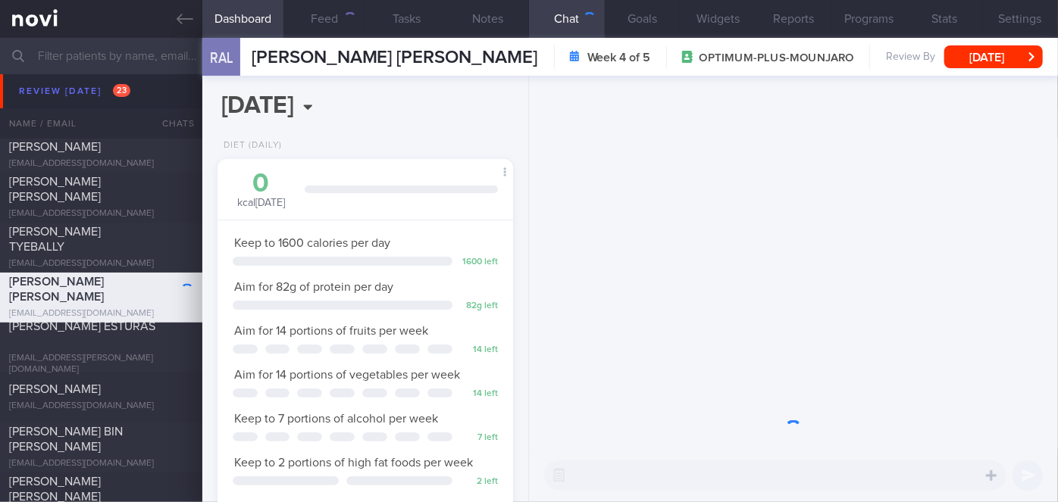
scroll to position [150, 258]
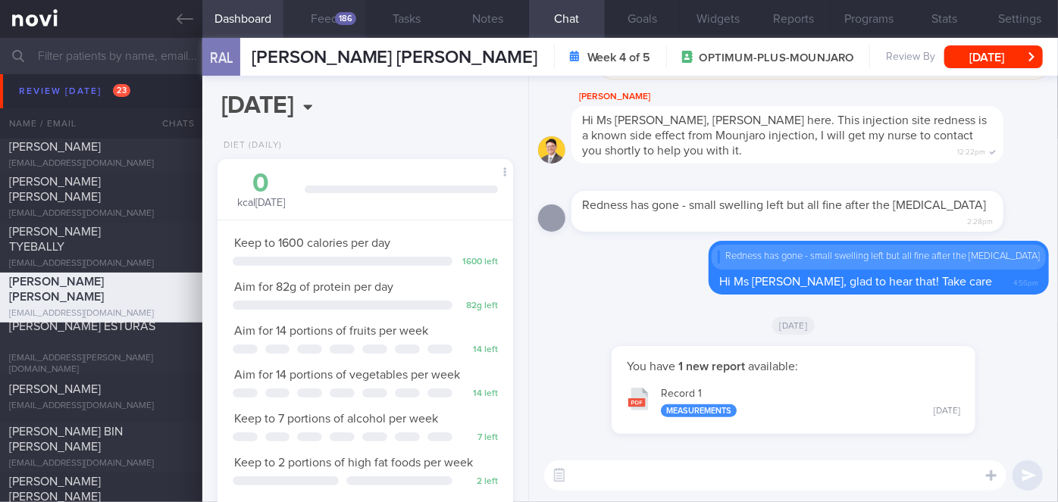
click at [346, 23] on div "186" at bounding box center [345, 18] width 21 height 13
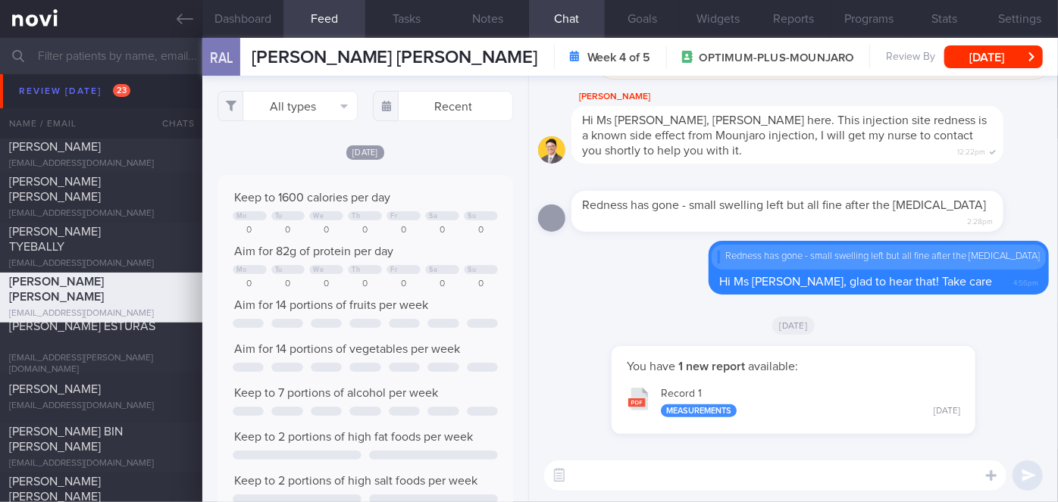
scroll to position [65, 265]
click at [450, 107] on input "text" at bounding box center [443, 106] width 140 height 30
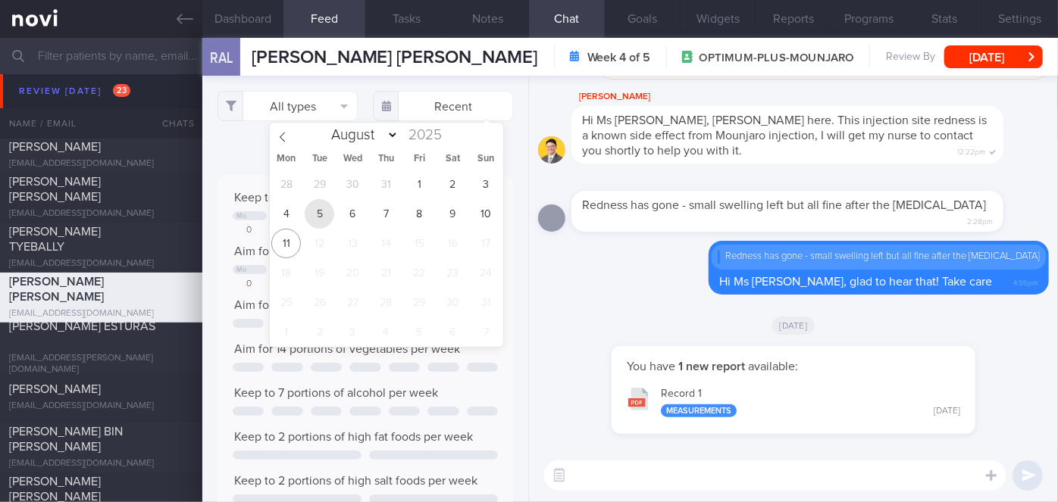
click at [328, 209] on span "5" at bounding box center [320, 214] width 30 height 30
type input "[DATE]"
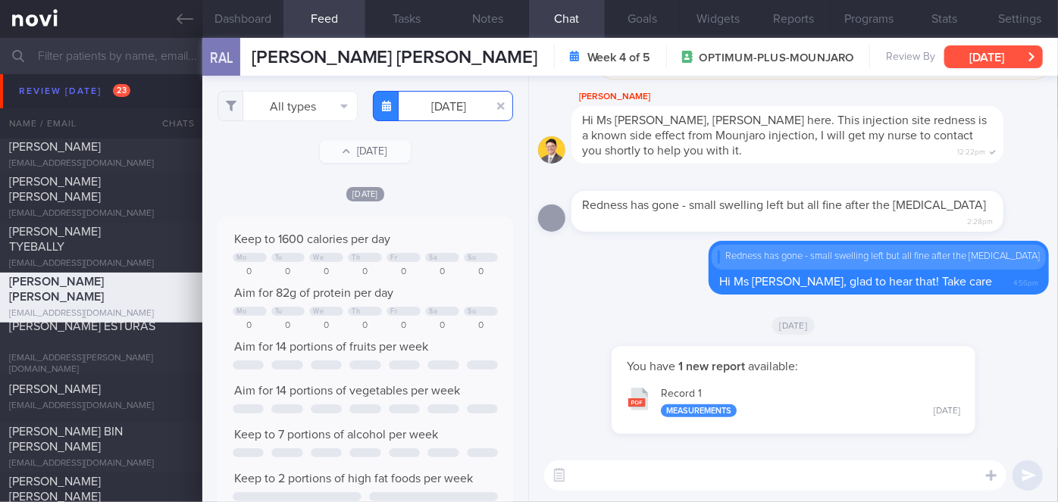
scroll to position [65, 265]
click at [986, 61] on button "[DATE]" at bounding box center [993, 56] width 99 height 23
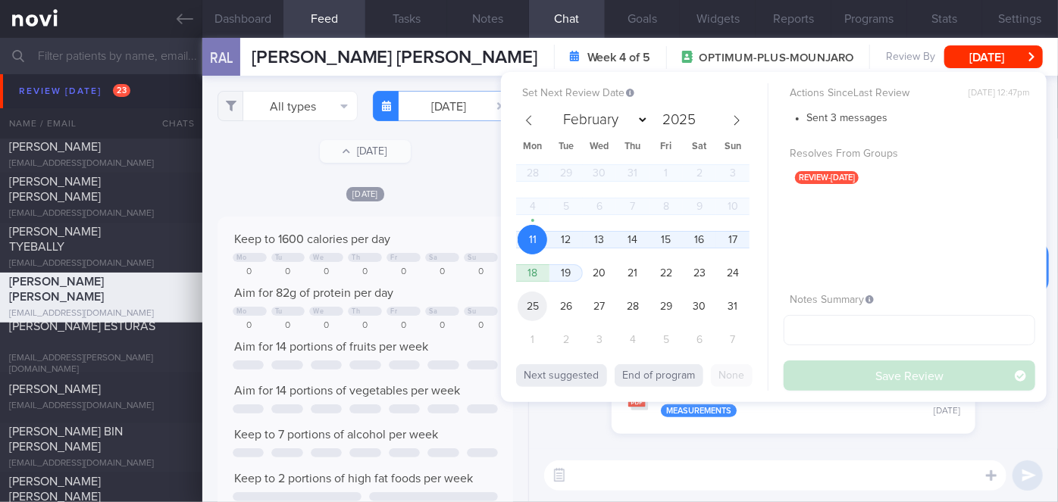
click at [524, 304] on span "25" at bounding box center [533, 307] width 30 height 30
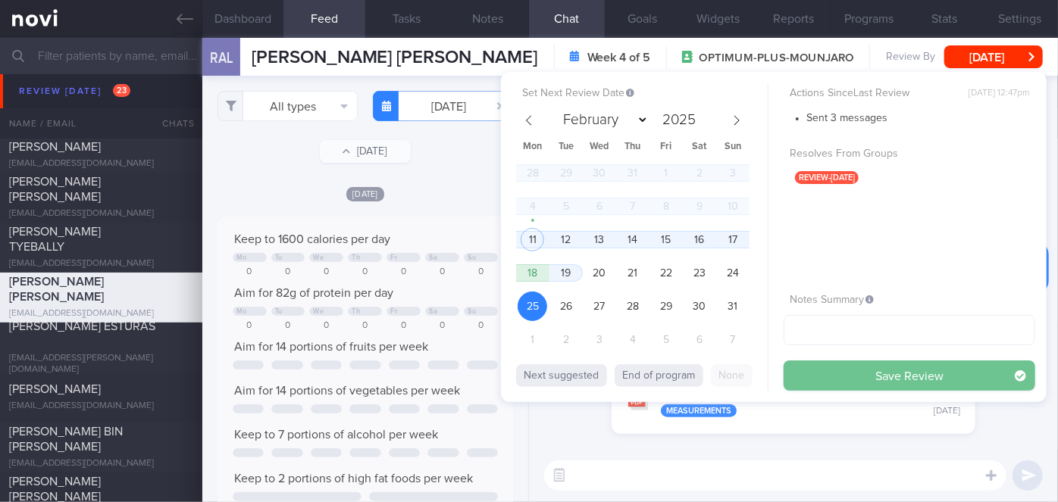
click at [862, 364] on button "Save Review" at bounding box center [910, 376] width 252 height 30
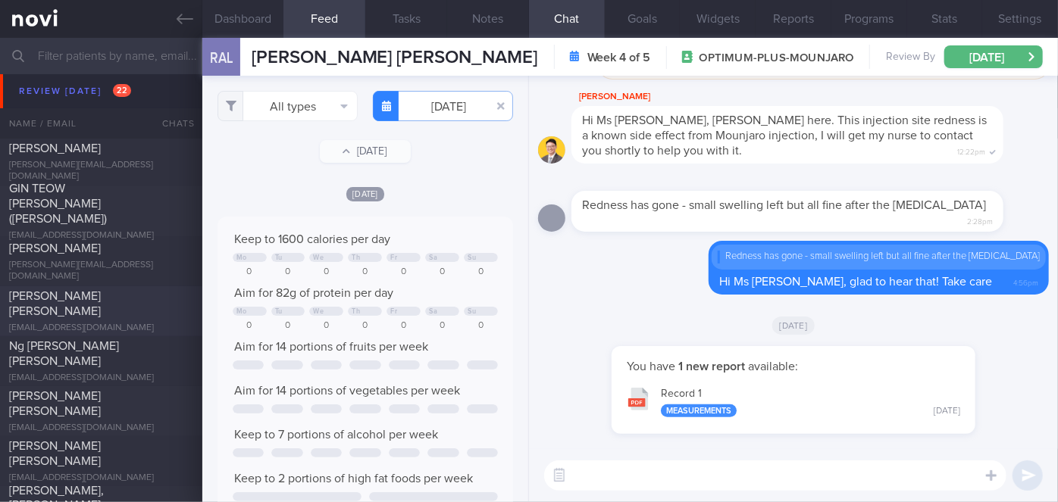
click at [131, 311] on div "[PERSON_NAME] [PERSON_NAME]" at bounding box center [99, 304] width 180 height 30
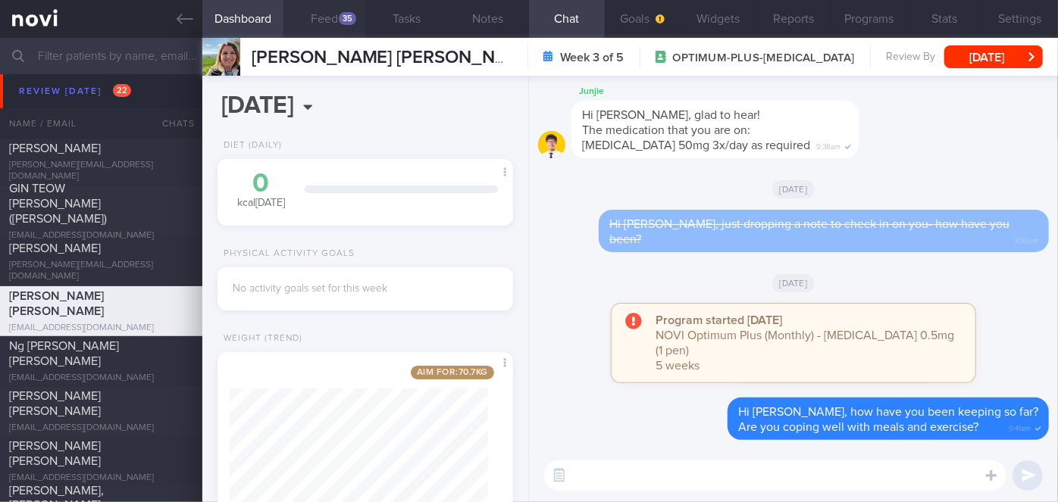
click at [346, 11] on button "Feed 35" at bounding box center [324, 19] width 82 height 38
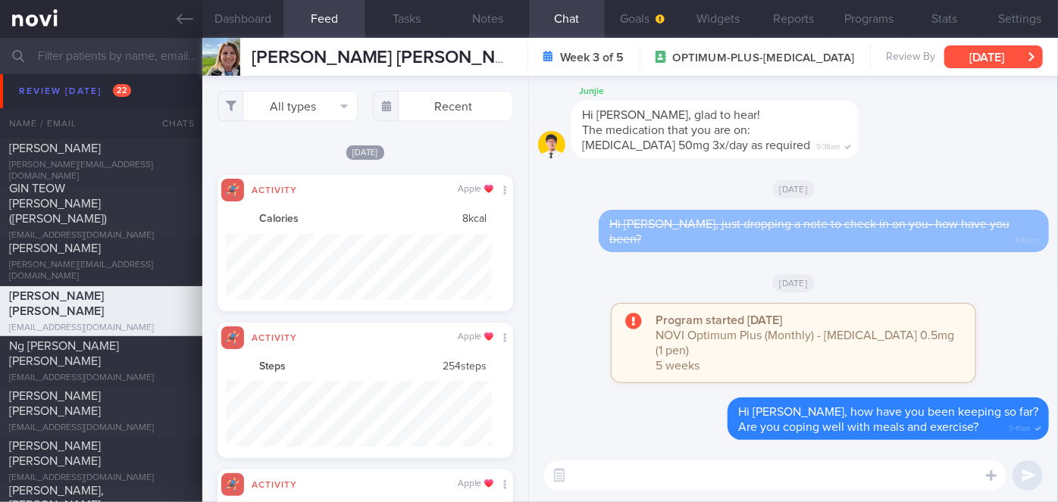
click at [1020, 55] on button "[DATE]" at bounding box center [993, 56] width 99 height 23
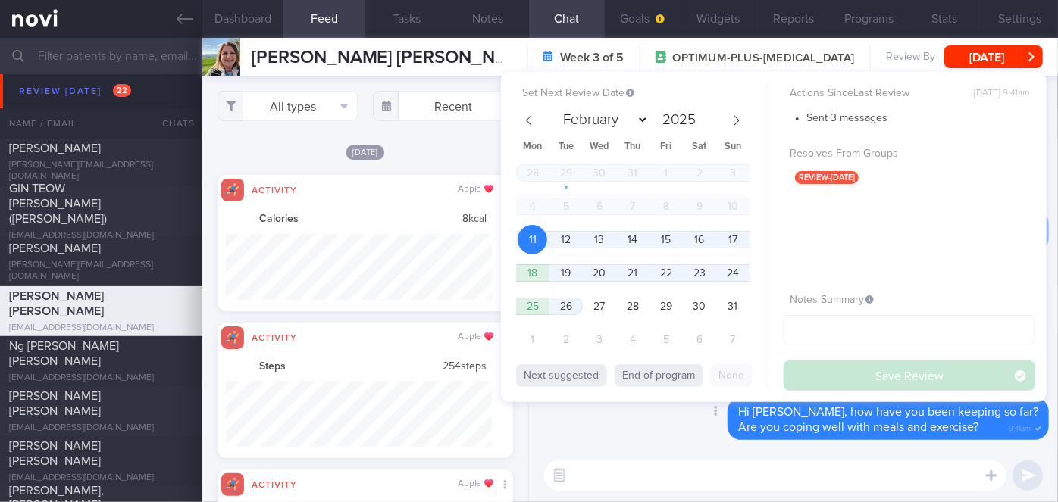
click at [663, 425] on div "Delete Hi [PERSON_NAME], how have you been keeping so far? Are you coping well …" at bounding box center [793, 424] width 511 height 52
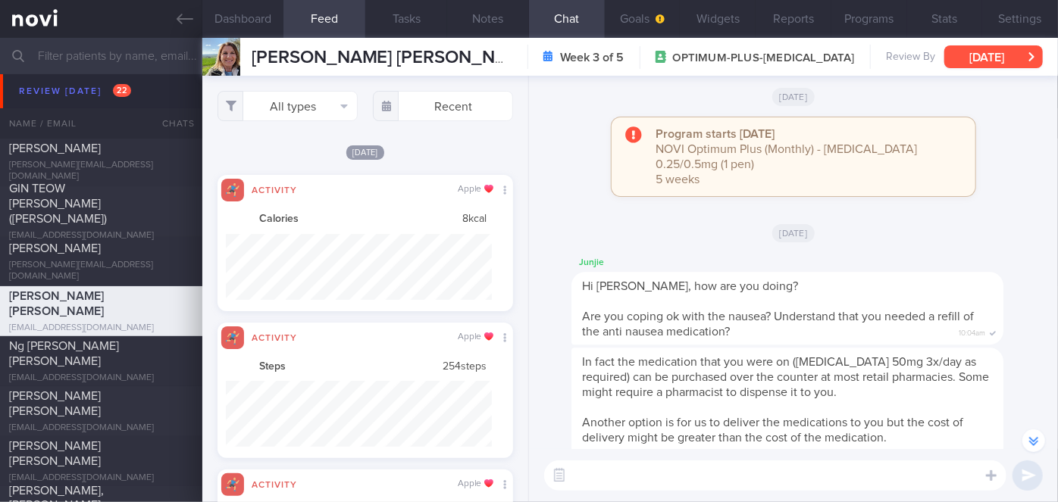
click at [1005, 55] on button "[DATE]" at bounding box center [993, 56] width 99 height 23
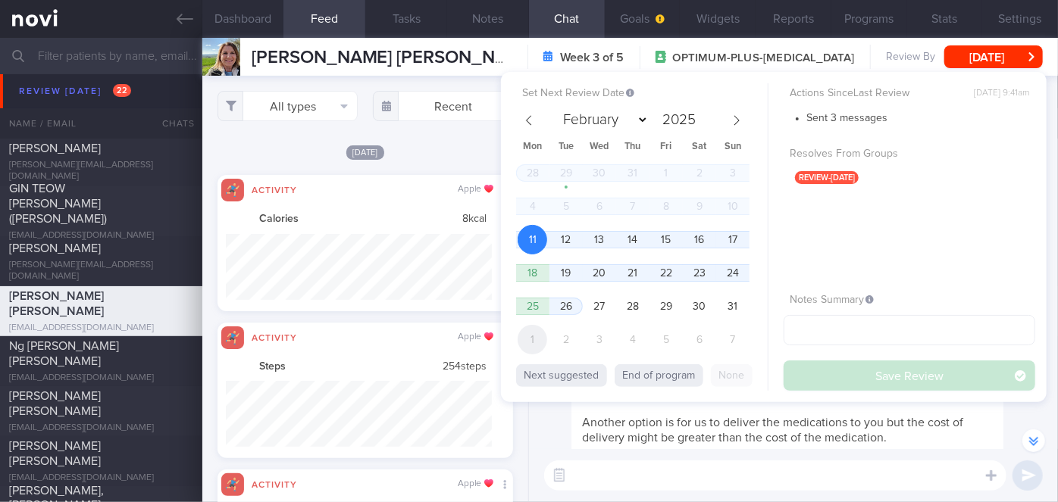
click at [523, 331] on span "1" at bounding box center [533, 340] width 30 height 30
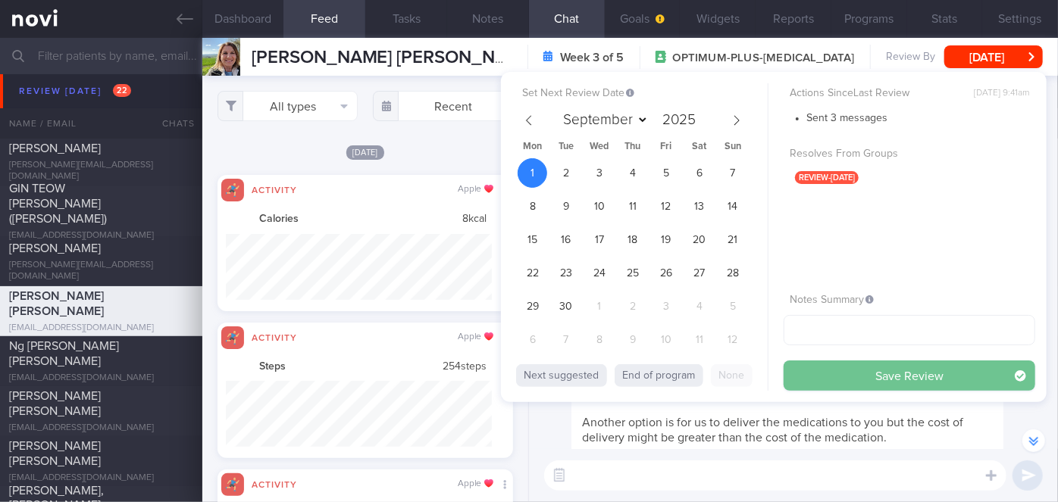
click at [867, 377] on button "Save Review" at bounding box center [910, 376] width 252 height 30
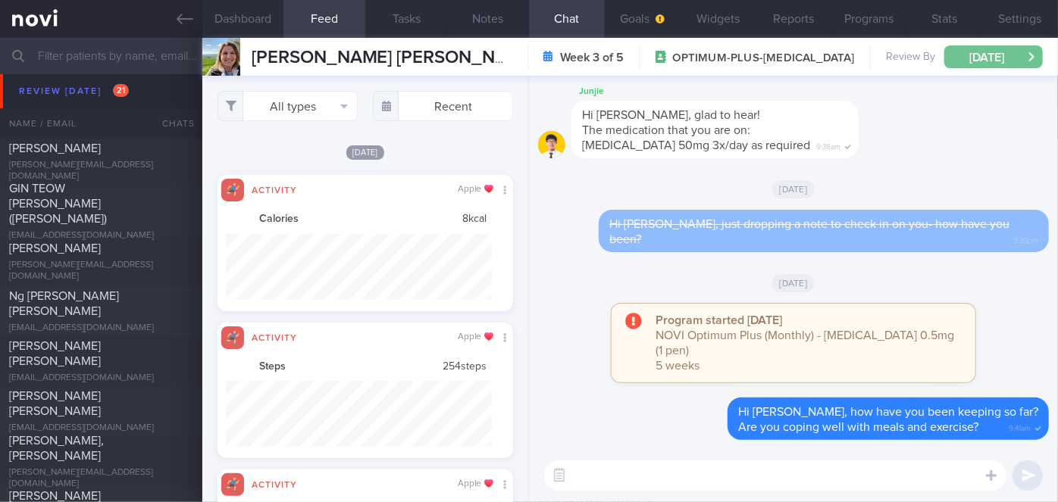
click at [990, 62] on button "[DATE]" at bounding box center [993, 56] width 99 height 23
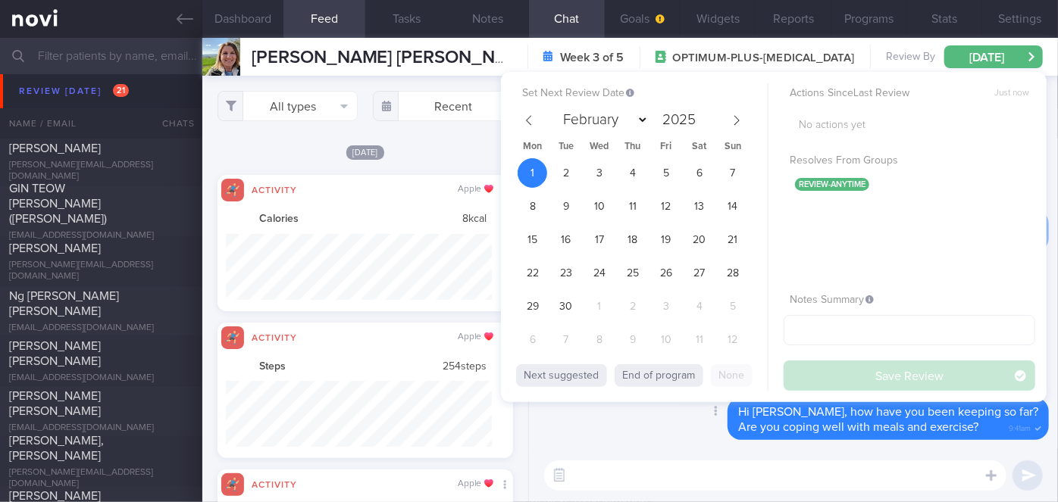
click at [618, 424] on div "Delete Hi [PERSON_NAME], how have you been keeping so far? Are you coping well …" at bounding box center [793, 424] width 511 height 52
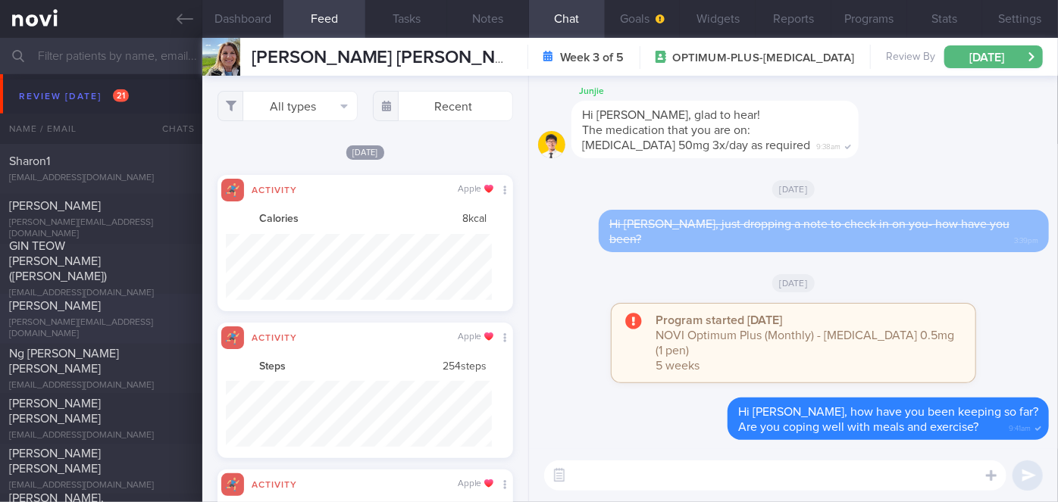
scroll to position [3868, 0]
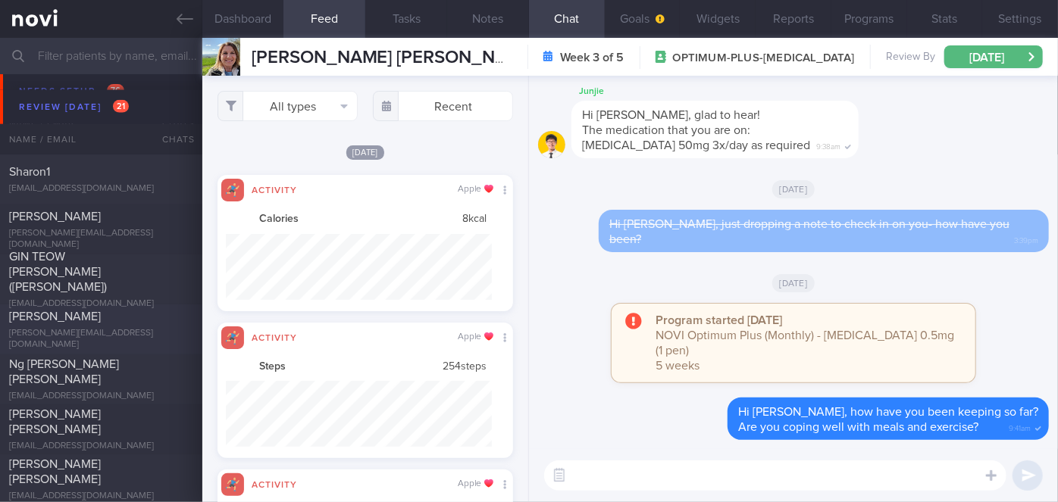
click at [164, 324] on div "[PERSON_NAME]" at bounding box center [99, 316] width 180 height 15
select select "7"
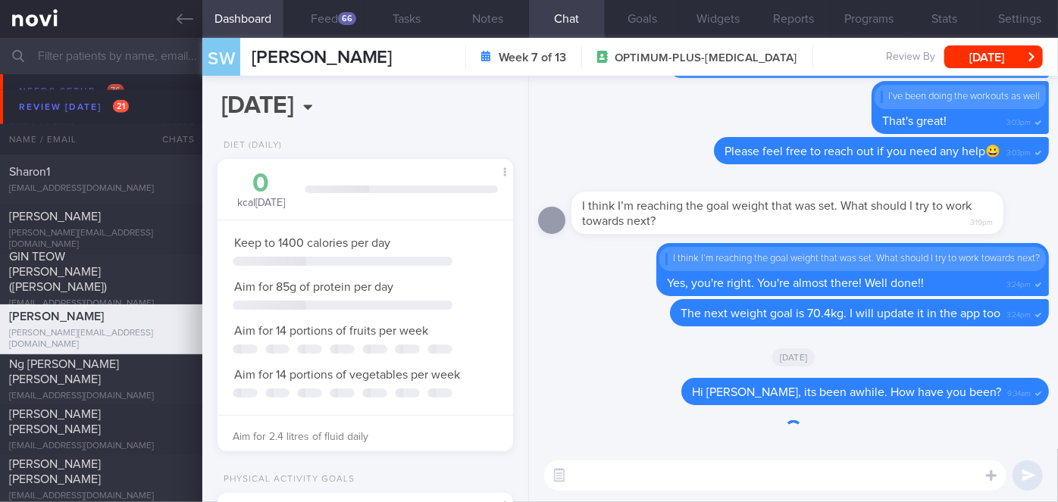
scroll to position [757591, 757483]
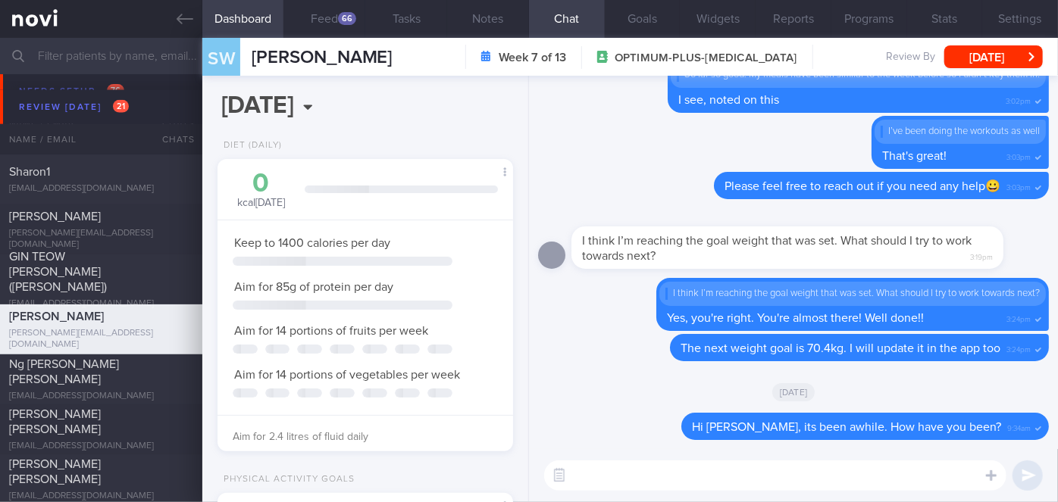
click at [332, 18] on button "Feed 66" at bounding box center [324, 19] width 82 height 38
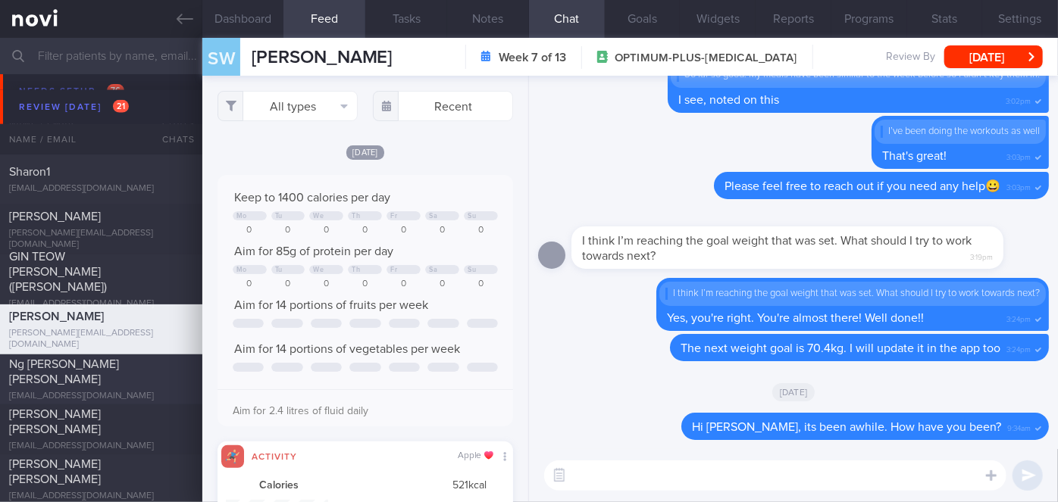
scroll to position [65, 265]
